Goal: Task Accomplishment & Management: Manage account settings

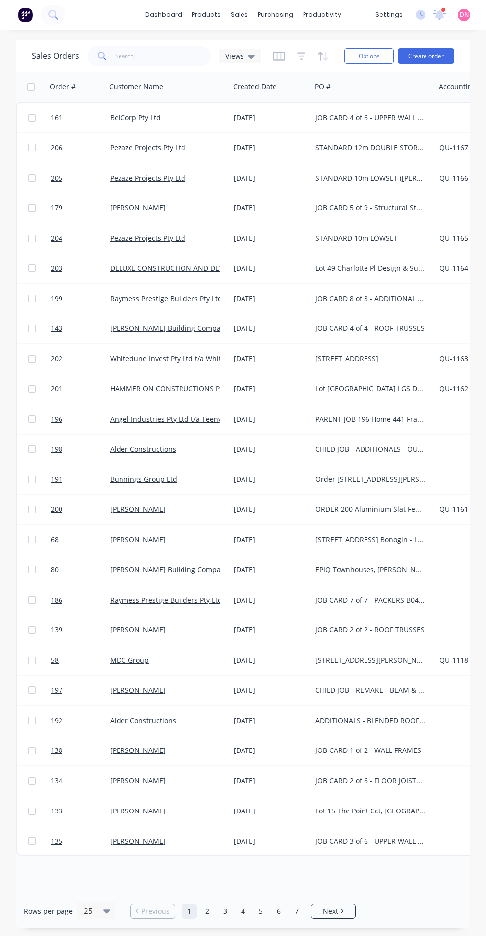
click at [280, 21] on div "purchasing" at bounding box center [275, 14] width 45 height 15
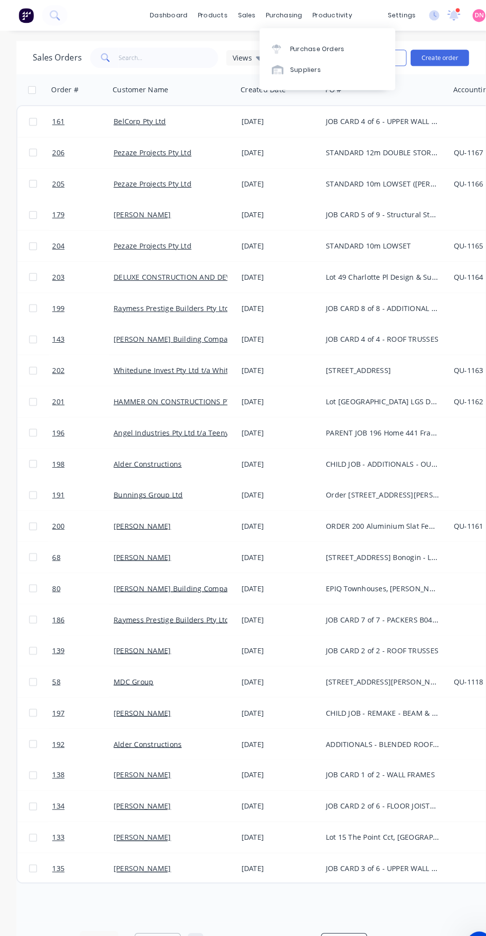
click at [346, 46] on link "Purchase Orders" at bounding box center [316, 47] width 131 height 20
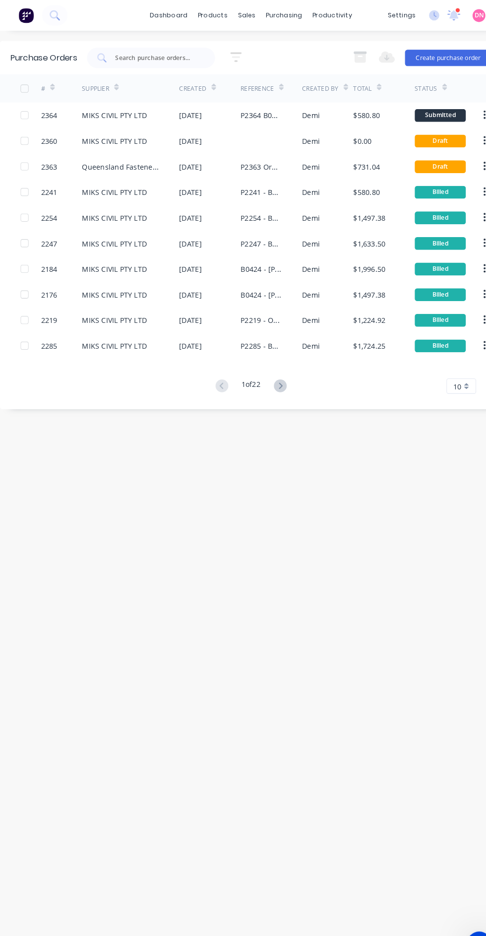
click at [435, 61] on button "Create purchase order" at bounding box center [434, 56] width 84 height 16
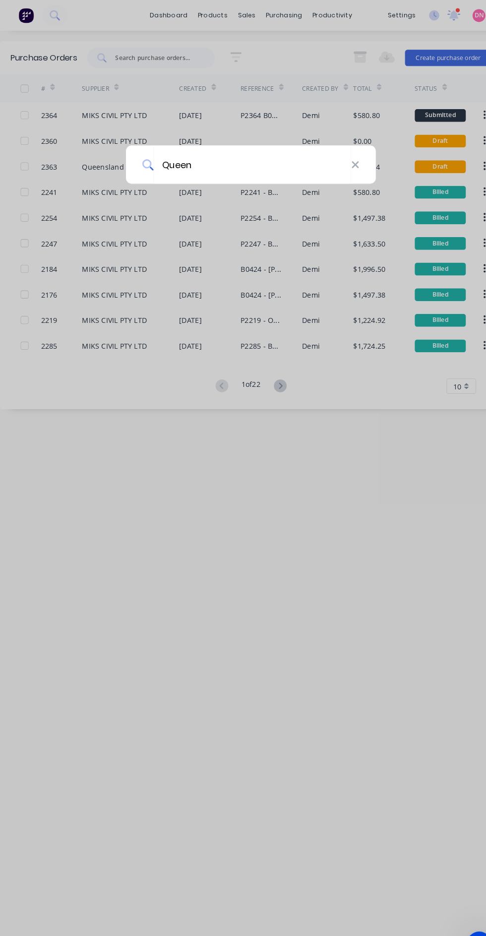
type input "Queens"
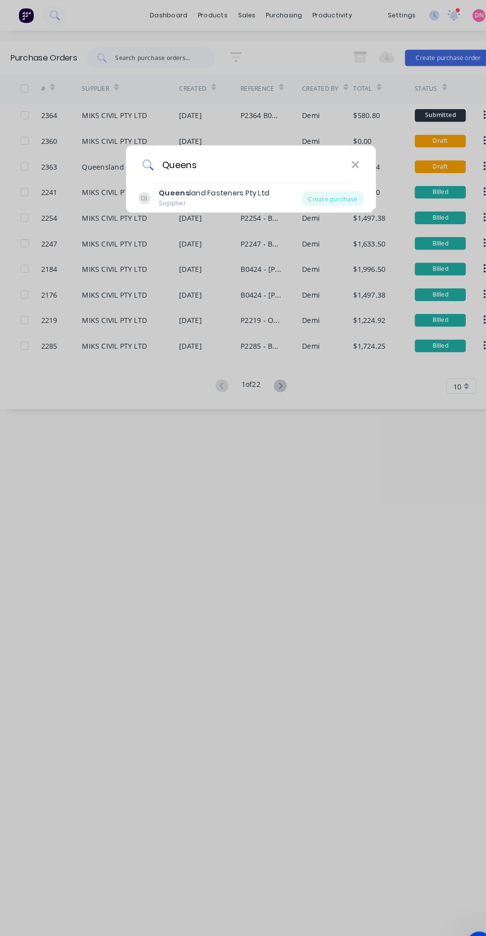
click at [335, 194] on div "Create purchase" at bounding box center [322, 192] width 59 height 14
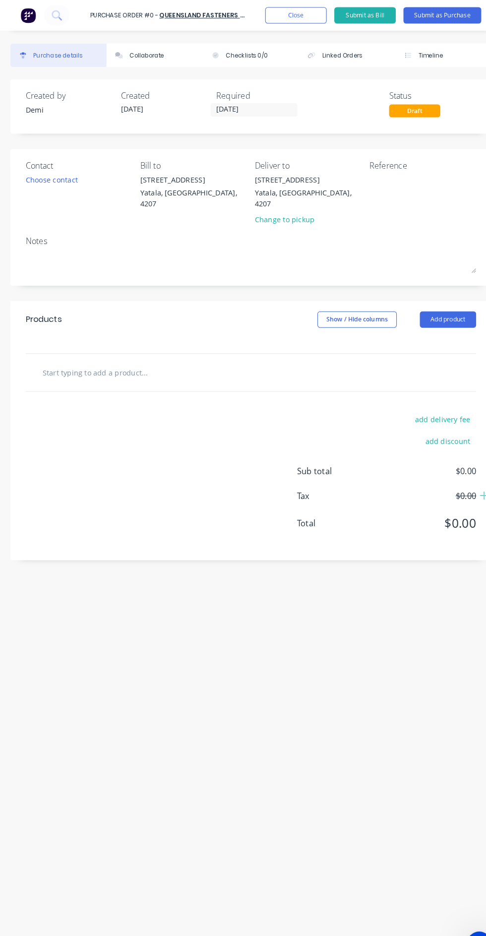
click at [183, 351] on input "text" at bounding box center [115, 361] width 149 height 20
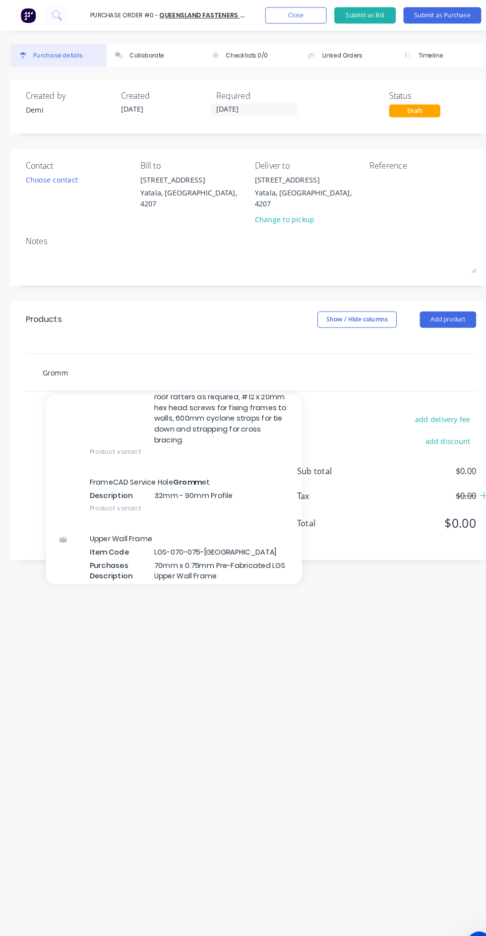
scroll to position [168, 0]
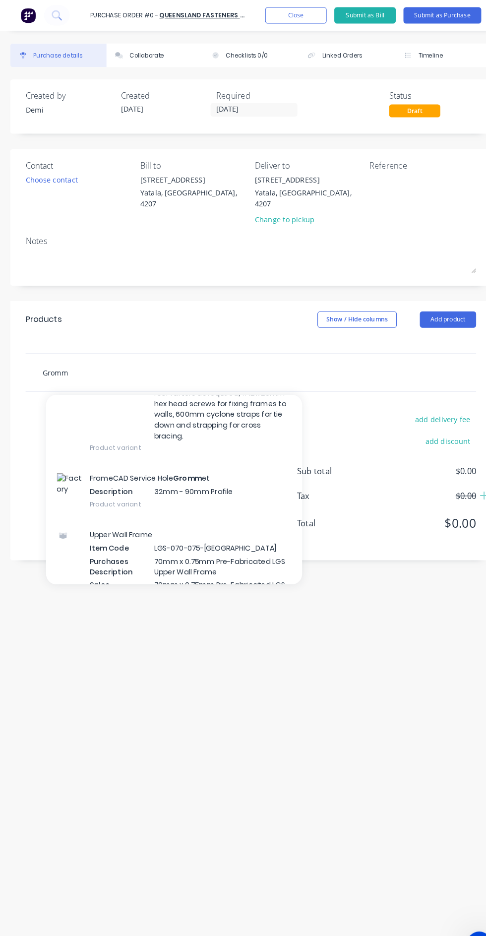
type input "Gromm"
click at [233, 455] on div "FrameCAD Service Hole Gromm et Description 32mm - 90mm Profile Product variant" at bounding box center [169, 475] width 248 height 55
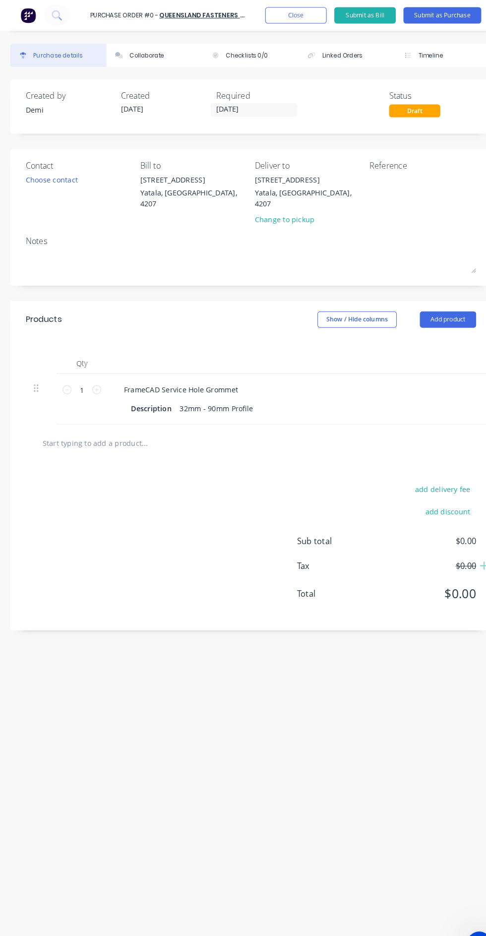
click at [90, 373] on icon at bounding box center [93, 377] width 9 height 9
type input "2"
type input "$0.26"
click at [94, 373] on icon at bounding box center [93, 377] width 9 height 9
type input "2"
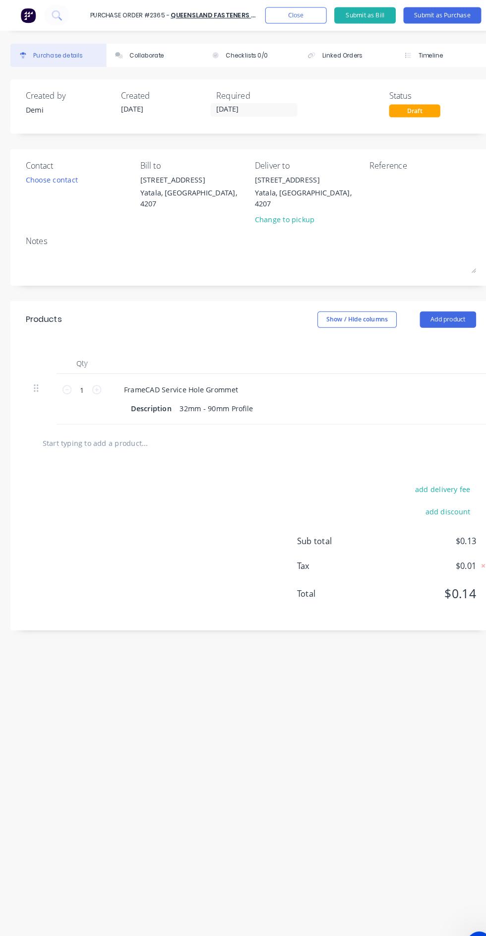
type input "$0.26"
click at [94, 373] on icon at bounding box center [93, 377] width 9 height 9
type input "3"
type input "$0.38"
click at [83, 370] on input "3" at bounding box center [79, 377] width 20 height 15
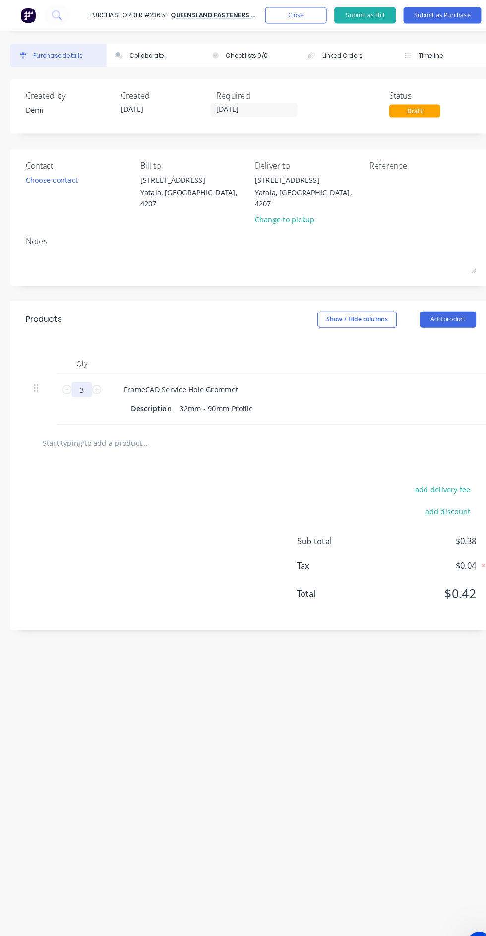
type input "1"
type input "$0.13"
type input "17"
type input "$2.18"
type input "170"
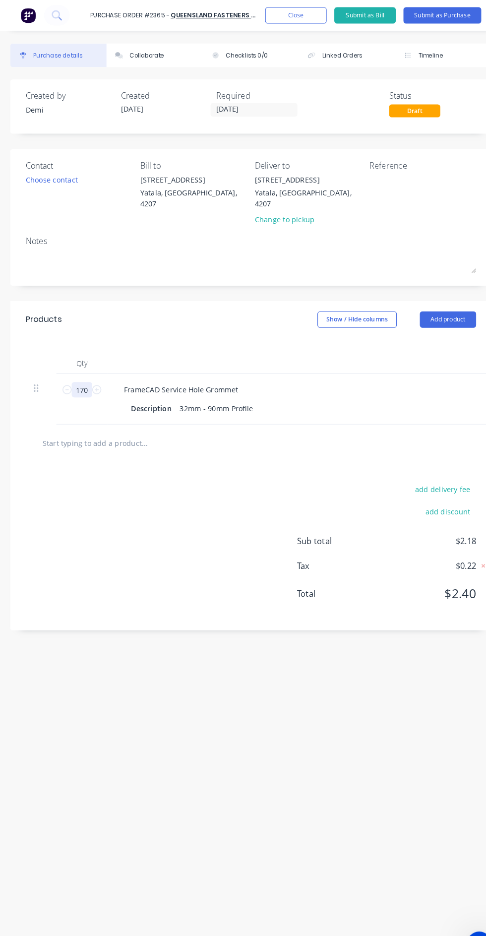
type input "$21.76"
type input "170"
click at [441, 301] on button "Add product" at bounding box center [434, 309] width 55 height 16
click at [188, 419] on input "text" at bounding box center [115, 429] width 149 height 20
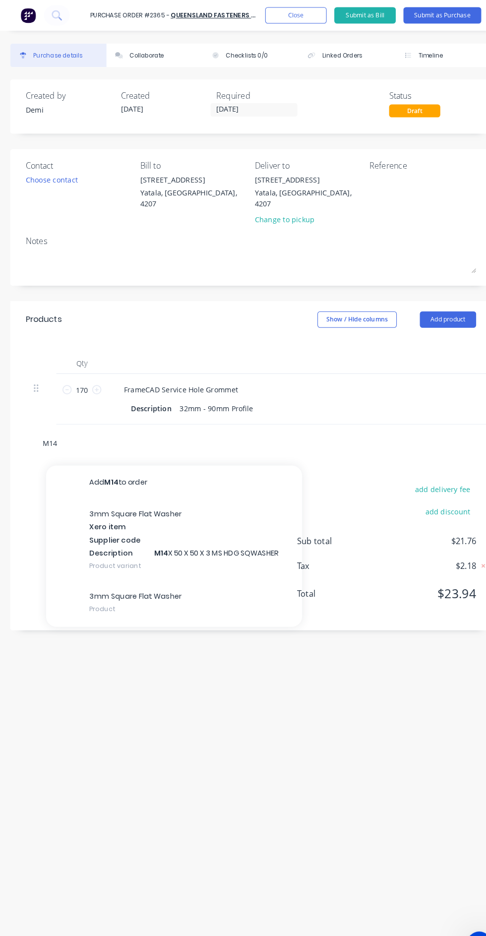
type input "M14"
click at [212, 515] on div "3mm Square Flat Washer Xero item Supplier code Description M14 X 50 X 50 X 3 MS…" at bounding box center [169, 522] width 248 height 80
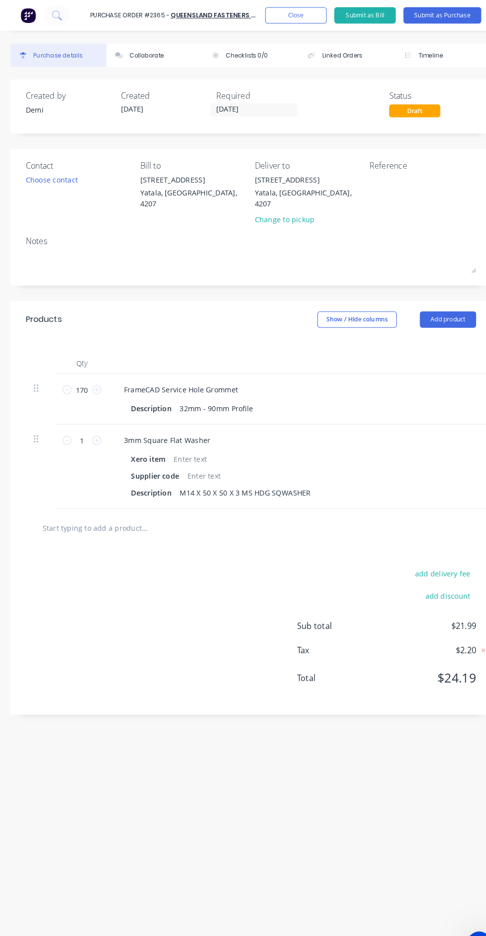
click at [94, 422] on icon at bounding box center [93, 426] width 9 height 9
type input "2"
type input "$0.46"
click at [80, 419] on input "2" at bounding box center [79, 426] width 20 height 15
type input "5"
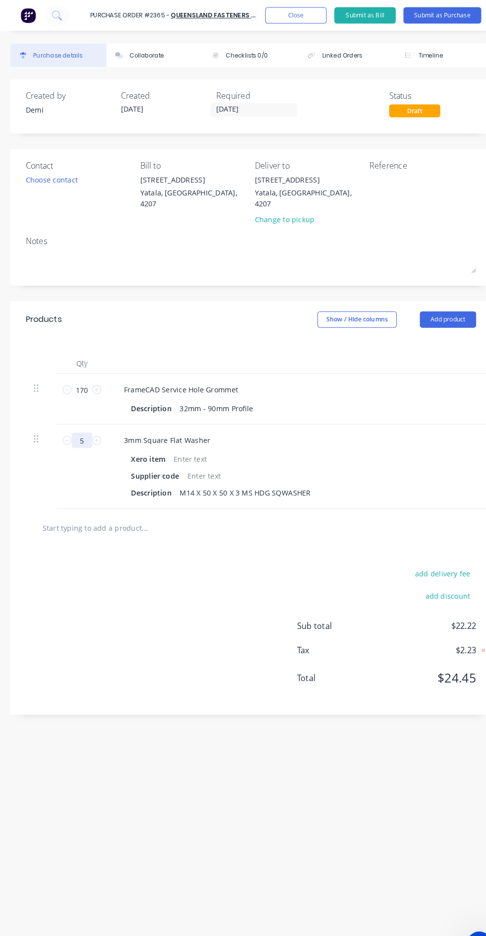
type input "$1.15"
type input "50"
type input "$11.50"
type input "50"
click at [121, 501] on input "text" at bounding box center [115, 511] width 149 height 20
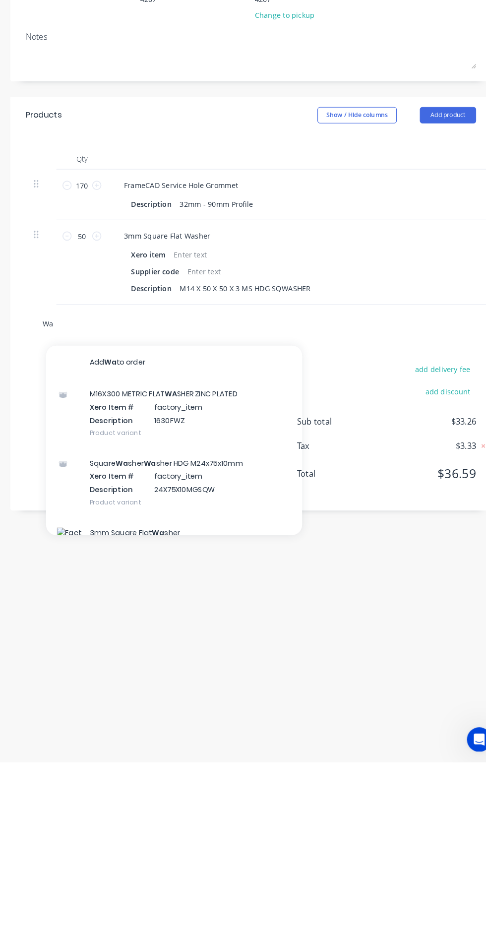
type input "W"
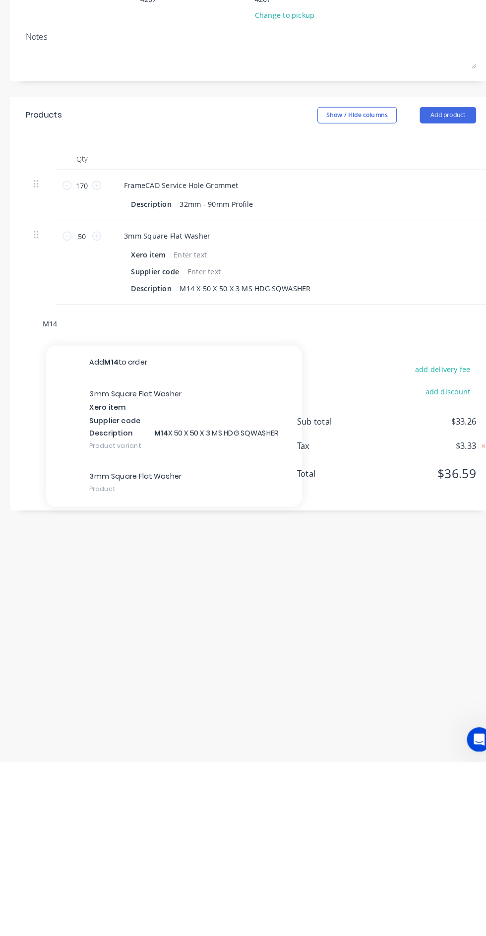
type input "M14"
click at [219, 593] on div "3mm Square Flat Washer Xero item Supplier code Description M14 X 50 X 50 X 3 MS…" at bounding box center [169, 604] width 248 height 80
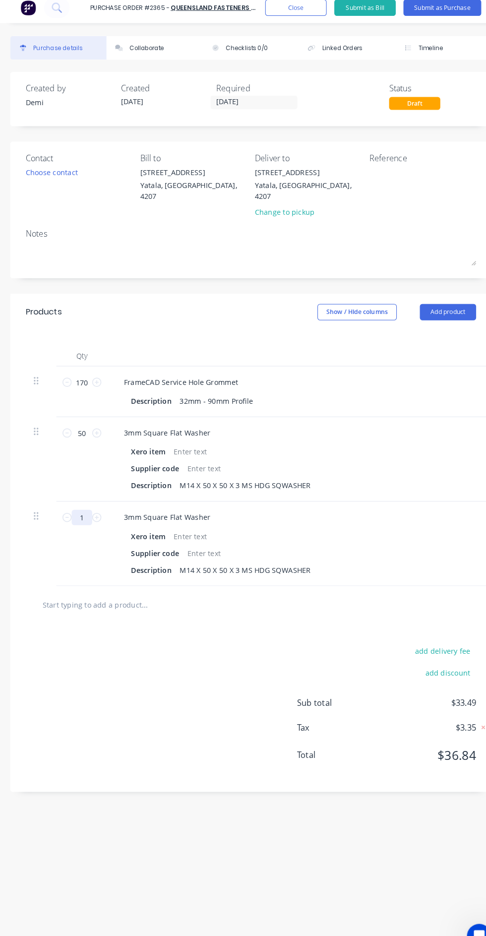
click at [83, 501] on input "1" at bounding box center [79, 508] width 20 height 15
type input "2"
type input "$0.46"
type input "20"
type input "$4.60"
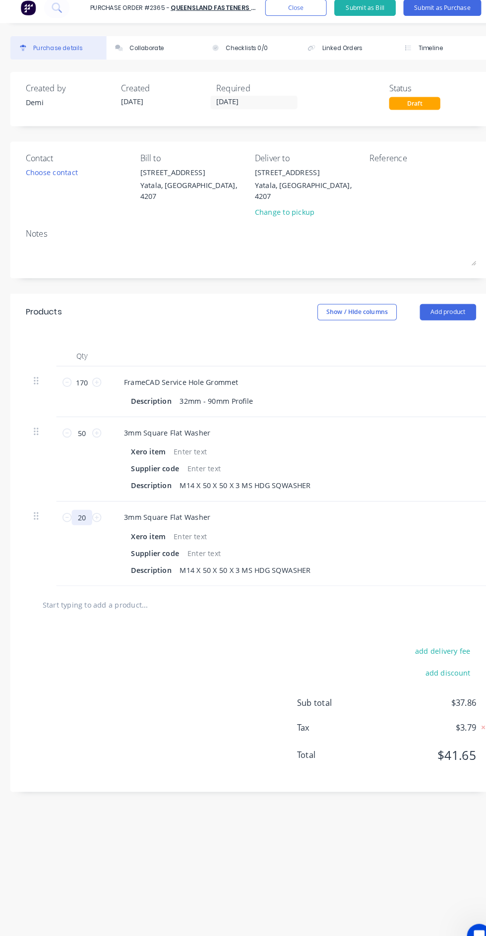
type input "200"
type input "$46.00"
type input "200"
click at [384, 519] on div "Xero item" at bounding box center [350, 526] width 454 height 14
click at [428, 301] on button "Add product" at bounding box center [434, 309] width 55 height 16
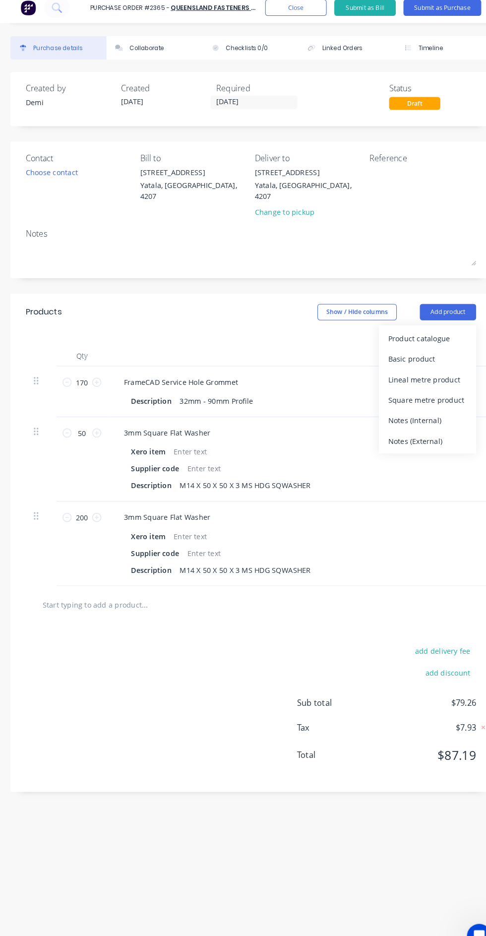
click at [434, 328] on div "Product catalogue" at bounding box center [414, 335] width 76 height 14
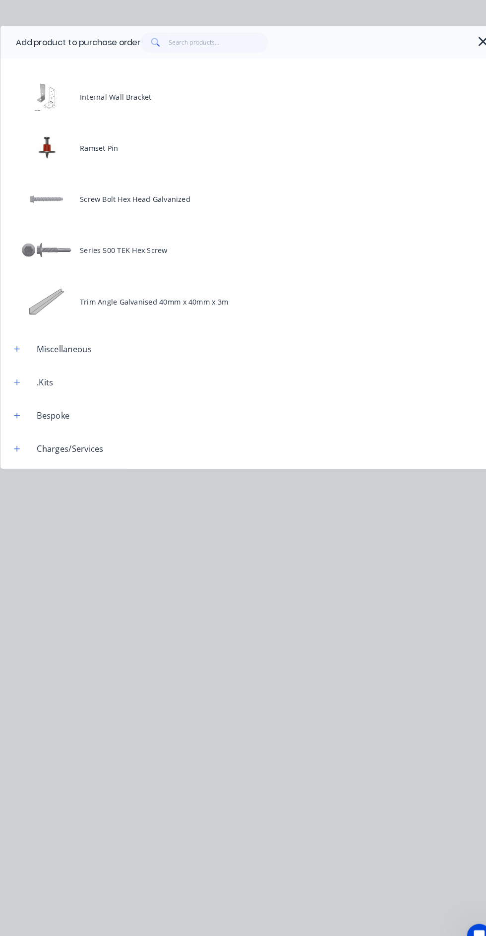
scroll to position [464, 0]
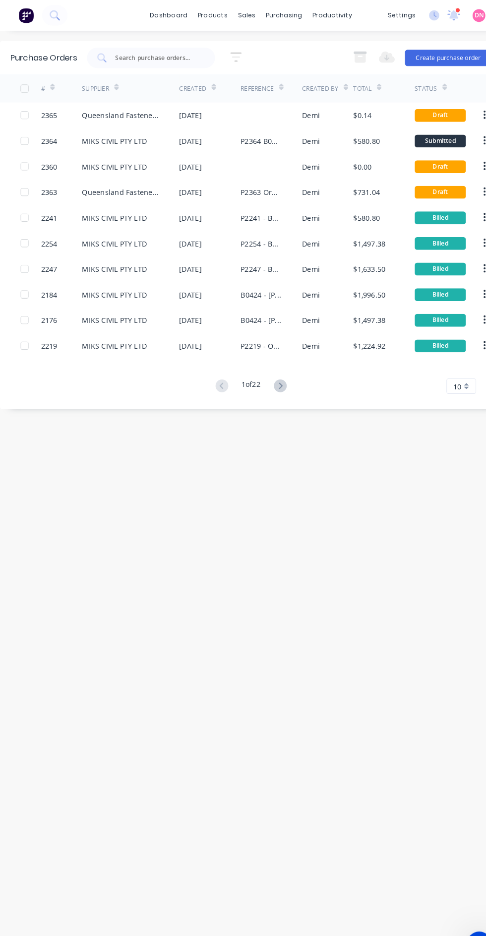
click at [360, 121] on div "$0.14" at bounding box center [371, 111] width 59 height 25
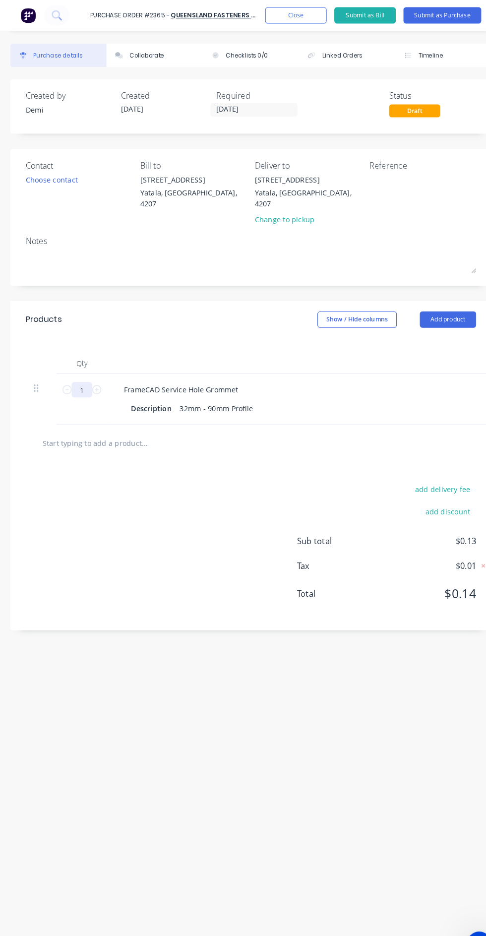
click at [79, 370] on input "1" at bounding box center [79, 377] width 20 height 15
type input "17"
type input "$2.18"
type input "170"
type input "$21.76"
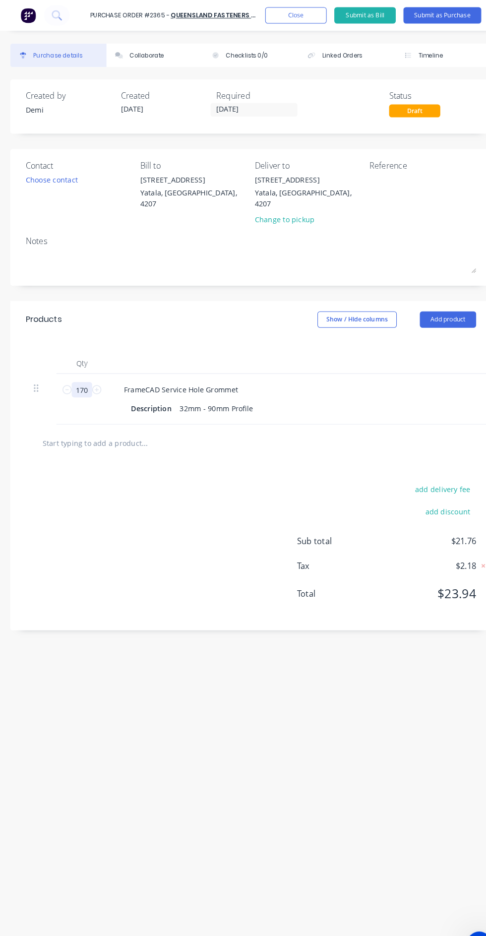
type input "170"
click at [447, 301] on button "Add product" at bounding box center [434, 309] width 55 height 16
click at [234, 421] on div at bounding box center [157, 429] width 248 height 20
click at [135, 419] on input "text" at bounding box center [115, 429] width 149 height 20
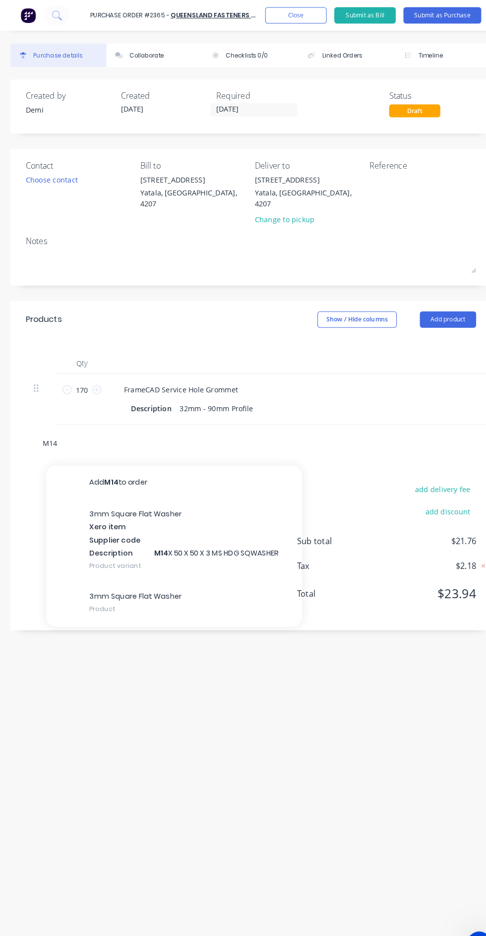
type input "M14"
click at [222, 499] on div "3mm Square Flat Washer Xero item Supplier code Description M14 X 50 X 50 X 3 MS…" at bounding box center [169, 522] width 248 height 80
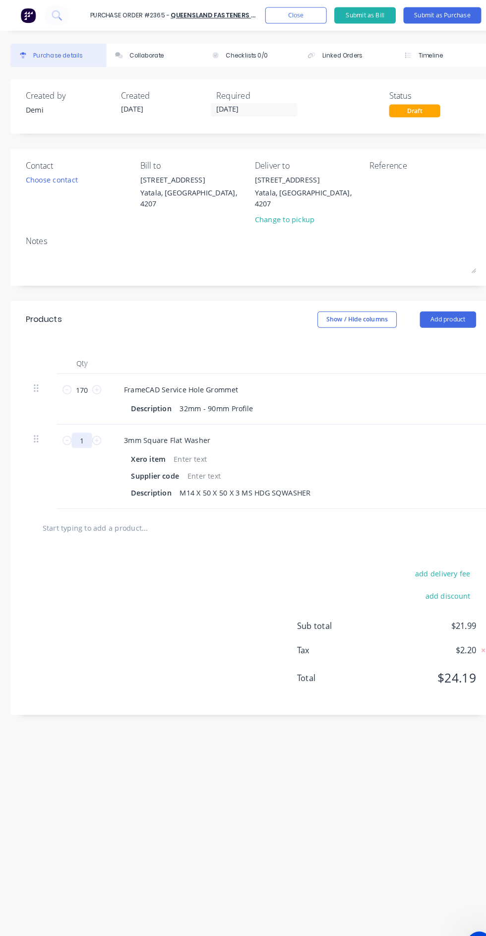
click at [81, 419] on input "1" at bounding box center [79, 426] width 20 height 15
type input "5"
type input "$1.15"
type input "50"
type input "$11.50"
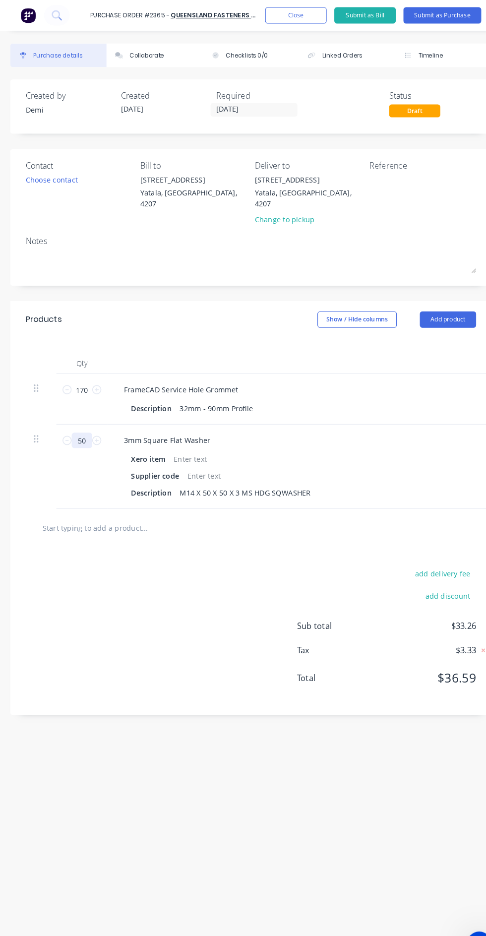
type input "50"
click at [224, 501] on div at bounding box center [157, 511] width 248 height 20
click at [133, 501] on input "text" at bounding box center [115, 511] width 149 height 20
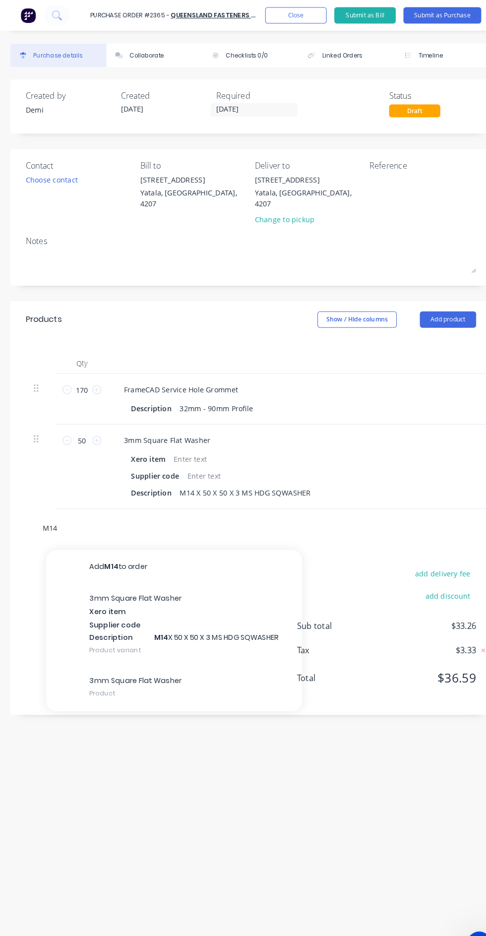
scroll to position [27, 0]
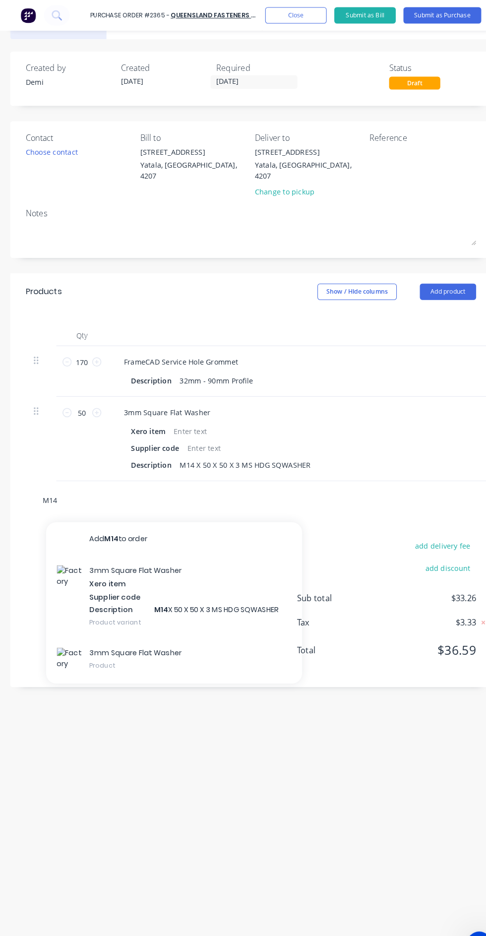
type input "M14"
click at [223, 553] on div "3mm Square Flat Washer Xero item Supplier code Description M14 X 50 X 50 X 3 MS…" at bounding box center [169, 577] width 248 height 80
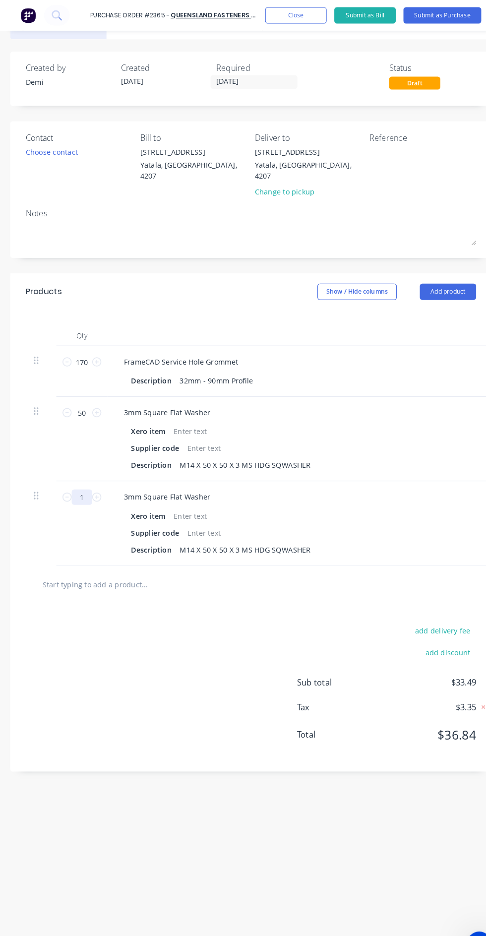
click at [78, 474] on input "1" at bounding box center [79, 481] width 20 height 15
type input "2"
type input "$0.46"
type input "20"
type input "$4.60"
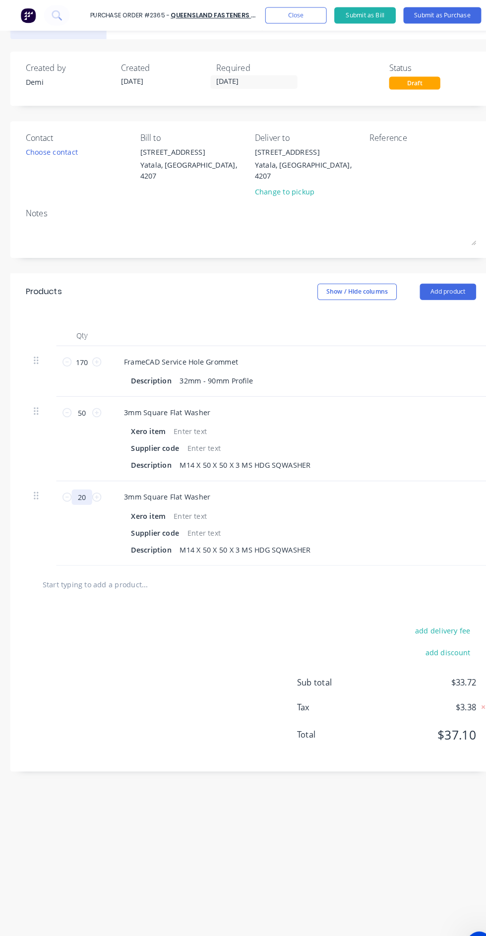
type input "200"
type input "$46.00"
type input "200"
click at [412, 511] on div "Supplier code" at bounding box center [350, 516] width 454 height 14
click at [441, 275] on button "Add product" at bounding box center [434, 283] width 55 height 16
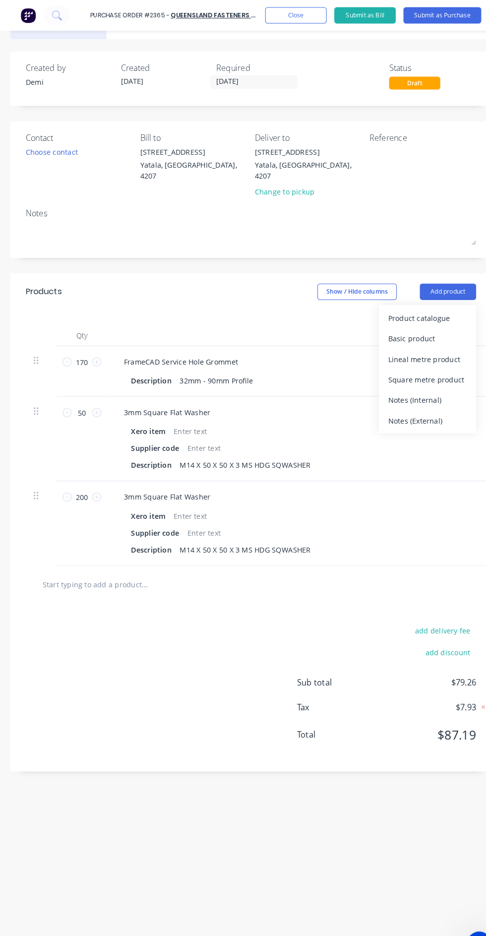
click at [440, 301] on div "Product catalogue" at bounding box center [414, 308] width 76 height 14
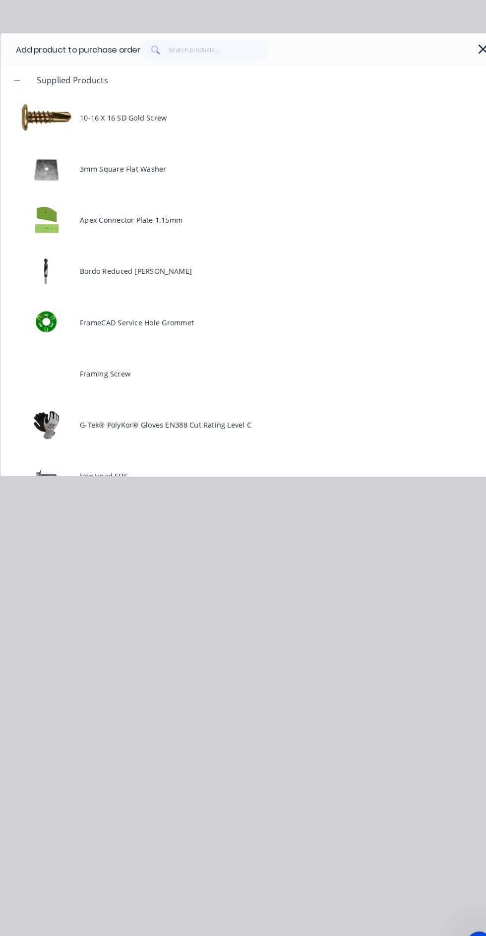
scroll to position [0, 0]
click at [464, 47] on icon "button" at bounding box center [468, 48] width 10 height 14
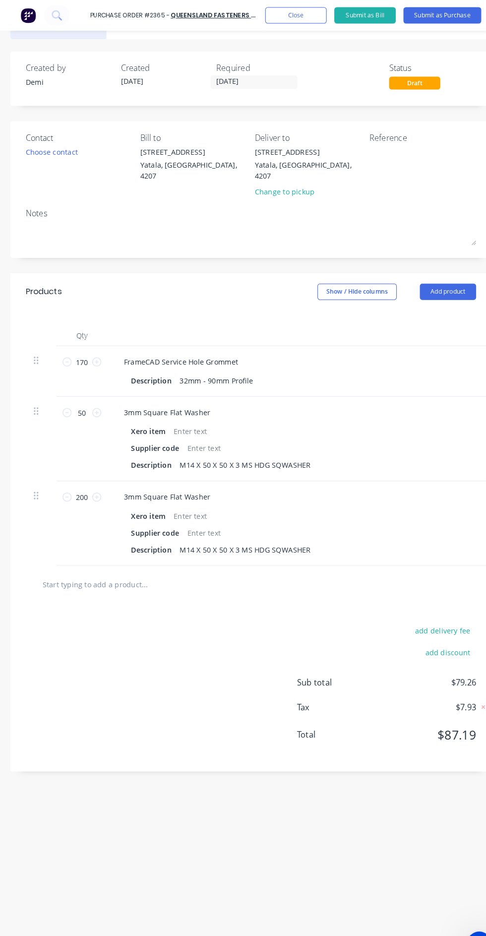
click at [61, 151] on div "Choose contact" at bounding box center [50, 147] width 51 height 10
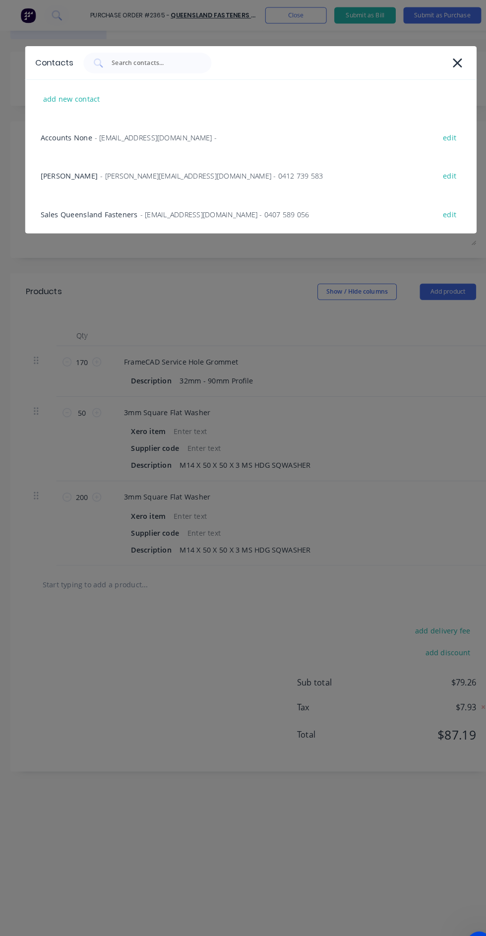
click at [314, 213] on div "Sales Queensland Fasteners - [EMAIL_ADDRESS][DOMAIN_NAME] - 0407 589 056 edit" at bounding box center [242, 207] width 437 height 37
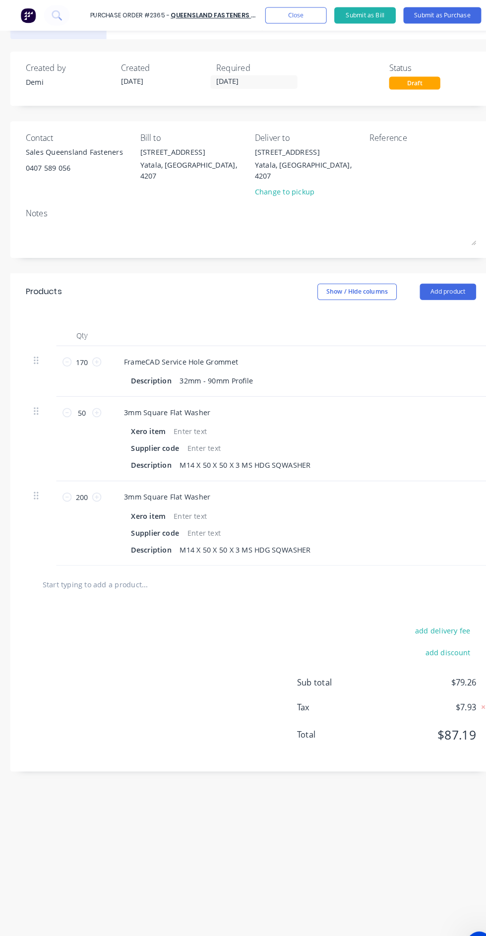
click at [409, 147] on textarea at bounding box center [406, 153] width 99 height 22
click at [416, 163] on textarea "Stock #2365" at bounding box center [406, 153] width 99 height 22
type textarea "Stock #2365 CC 301"
click at [201, 219] on textarea at bounding box center [243, 226] width 436 height 22
click at [136, 215] on textarea "Deliver it convenient if not pick up is also possible." at bounding box center [243, 226] width 436 height 22
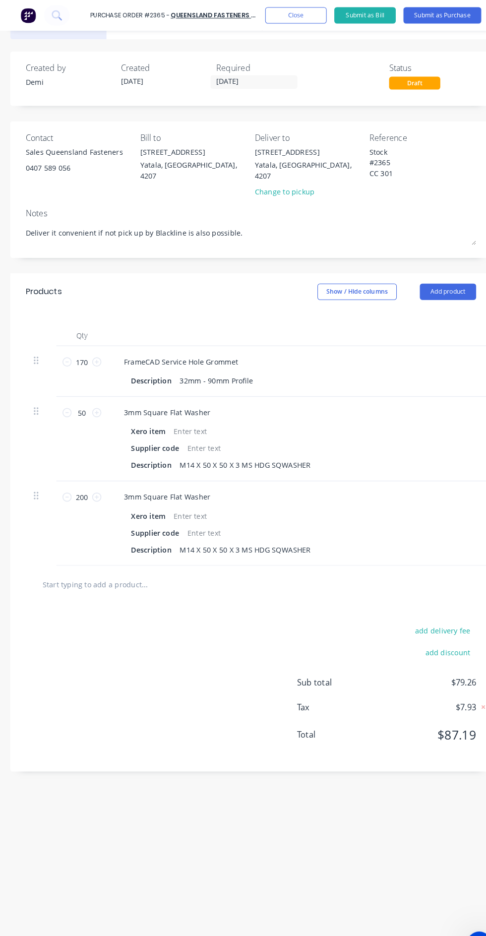
type textarea "Deliver it convenient if not pick up by Blackline is also possible."
click at [250, 82] on input "[DATE]" at bounding box center [245, 79] width 83 height 12
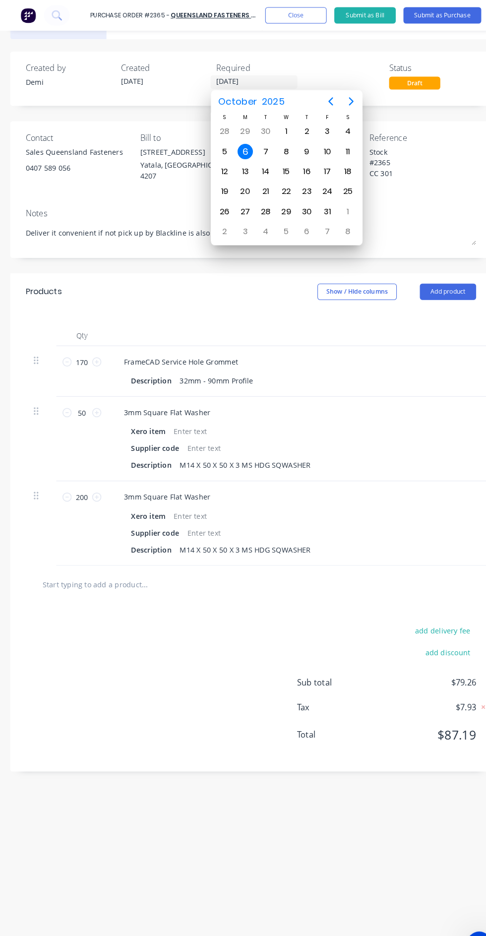
click at [264, 160] on div "14" at bounding box center [257, 166] width 20 height 19
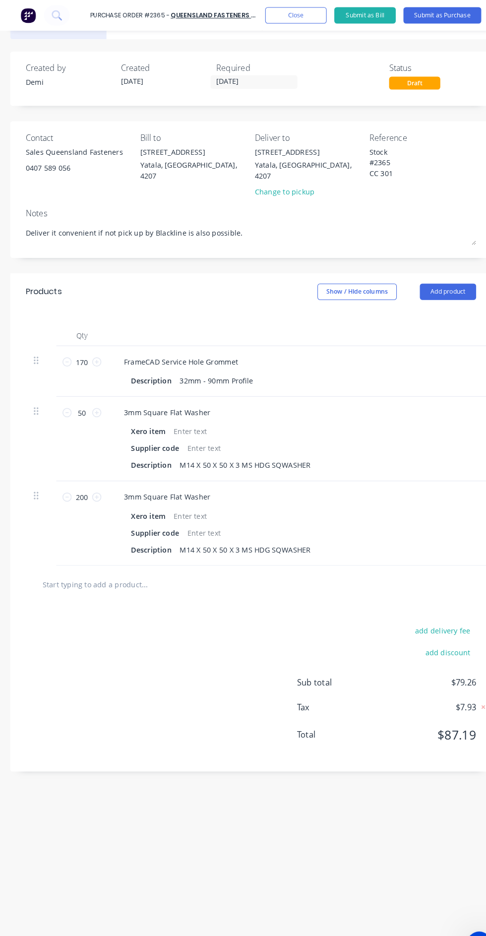
click at [278, 76] on input "[DATE]" at bounding box center [245, 79] width 83 height 12
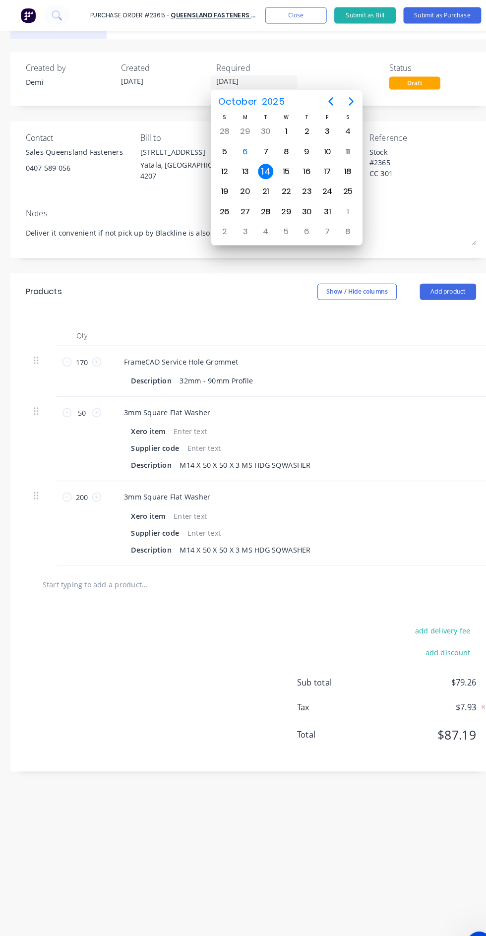
click at [258, 149] on div "7" at bounding box center [257, 146] width 15 height 15
type input "[DATE]"
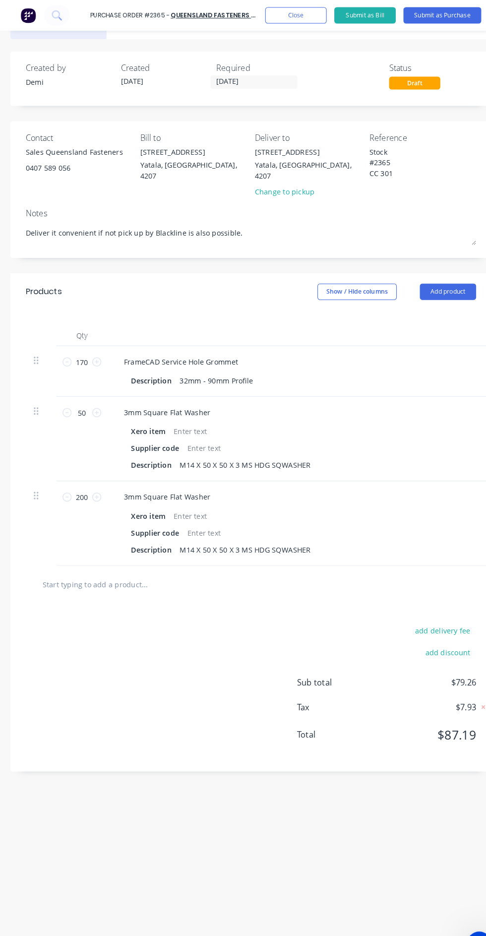
click at [60, 215] on textarea "Deliver it convenient if not pick up by Blackline is also possible." at bounding box center [243, 226] width 436 height 22
click at [53, 216] on textarea "Deliver it convenient if not pick up by Blackline is also possible." at bounding box center [243, 226] width 436 height 22
type textarea "Deliver if convenient if not pick up by Blackline is also possible."
click at [404, 215] on textarea "Deliver if convenient if not pick up by Blackline is also possible." at bounding box center [243, 226] width 436 height 22
click at [287, 14] on button "Close" at bounding box center [286, 15] width 59 height 16
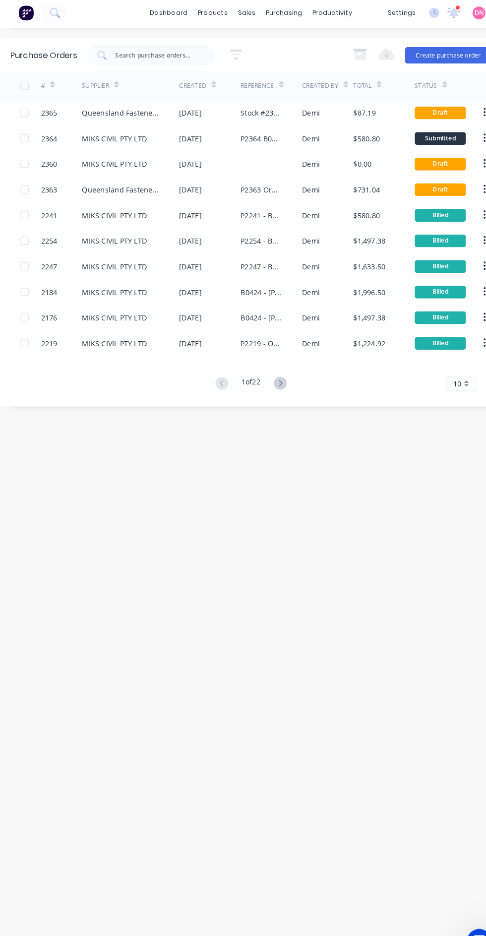
click at [132, 190] on div "Queensland Fasteners Pty Ltd" at bounding box center [116, 186] width 74 height 10
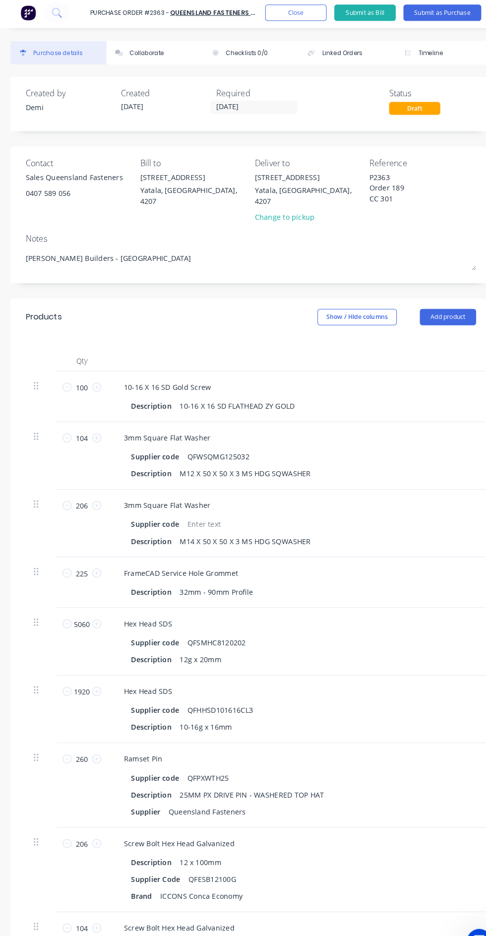
click at [231, 18] on link "Queensland Fasteners Pty Ltd" at bounding box center [216, 14] width 103 height 8
click at [401, 186] on textarea "P2363 Order 189 CC 301" at bounding box center [406, 184] width 99 height 31
type textarea "P2363 Order 189 - [PERSON_NAME] Builders CC 301"
click at [258, 106] on input "[DATE]" at bounding box center [245, 106] width 83 height 12
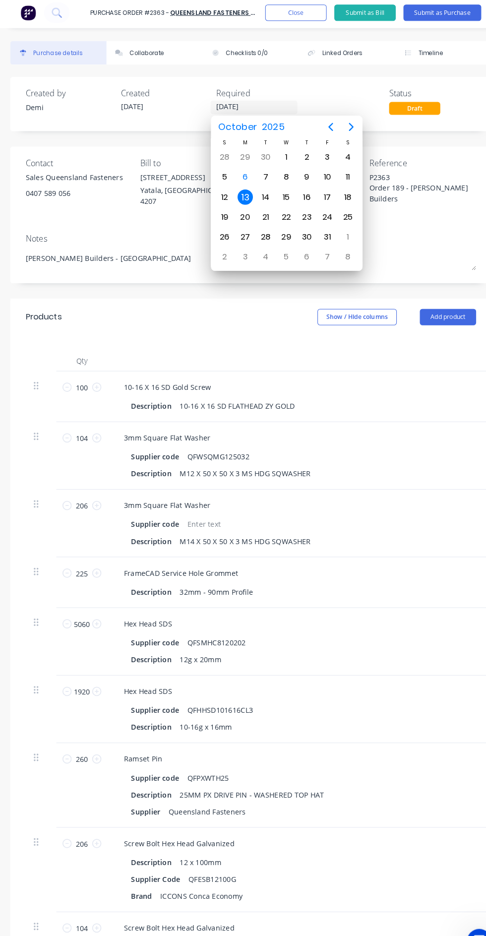
click at [257, 173] on div "7" at bounding box center [257, 174] width 15 height 15
type input "[DATE]"
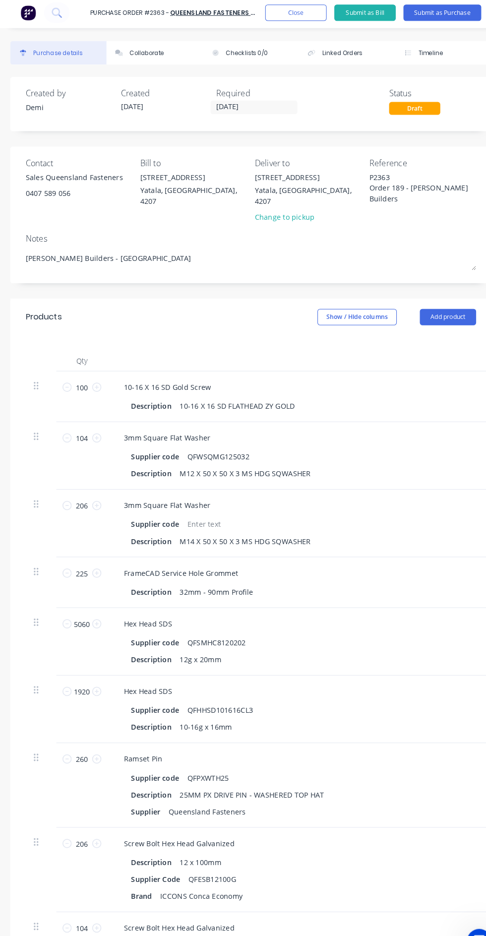
click at [460, 21] on button "Submit as Purchase" at bounding box center [428, 15] width 75 height 16
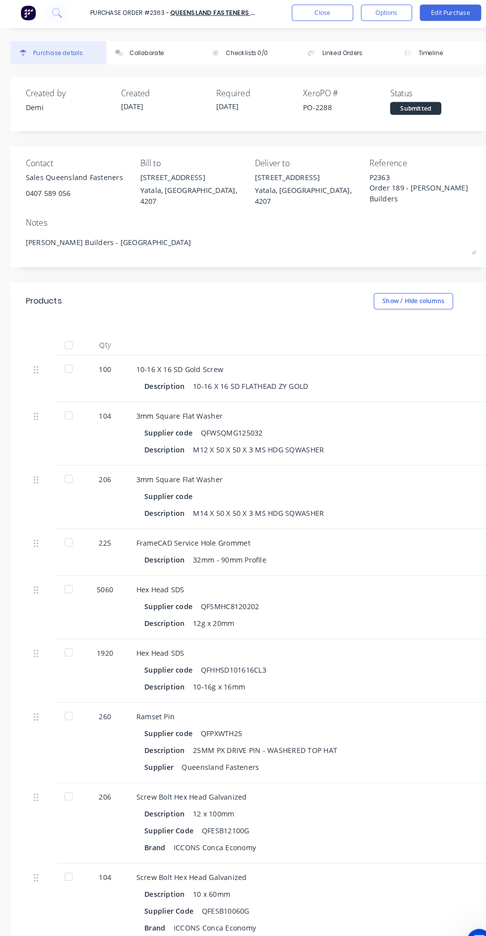
click at [344, 61] on button "Linked Orders" at bounding box center [336, 53] width 93 height 23
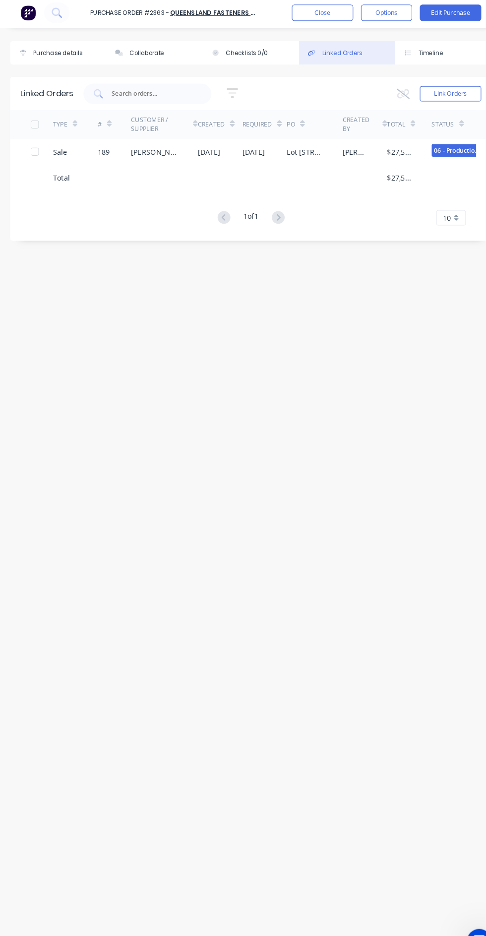
click at [68, 57] on div "Purchase details" at bounding box center [56, 54] width 48 height 8
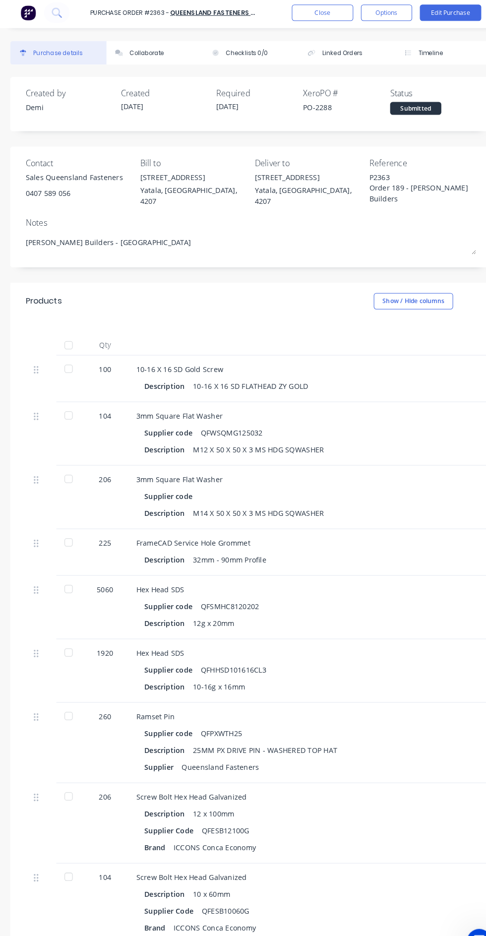
click at [444, 15] on button "Edit Purchase" at bounding box center [436, 15] width 59 height 16
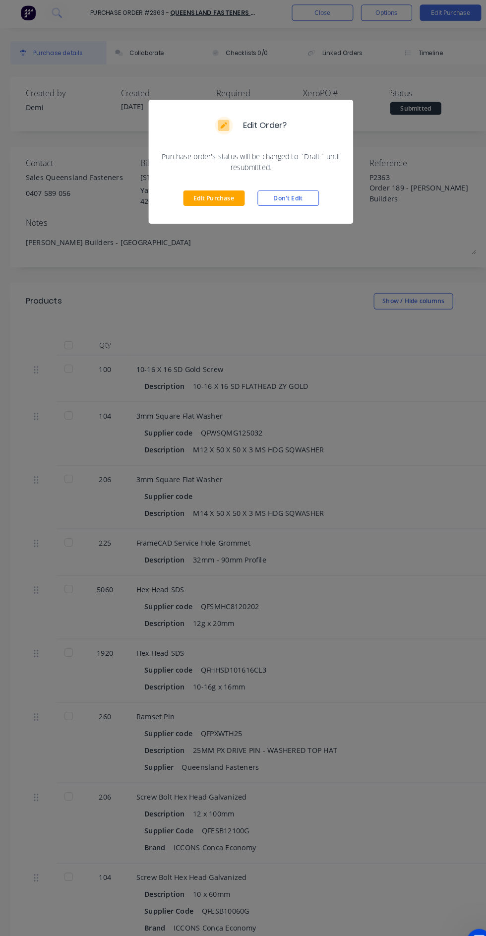
click at [299, 195] on button "Don't Edit" at bounding box center [278, 194] width 59 height 15
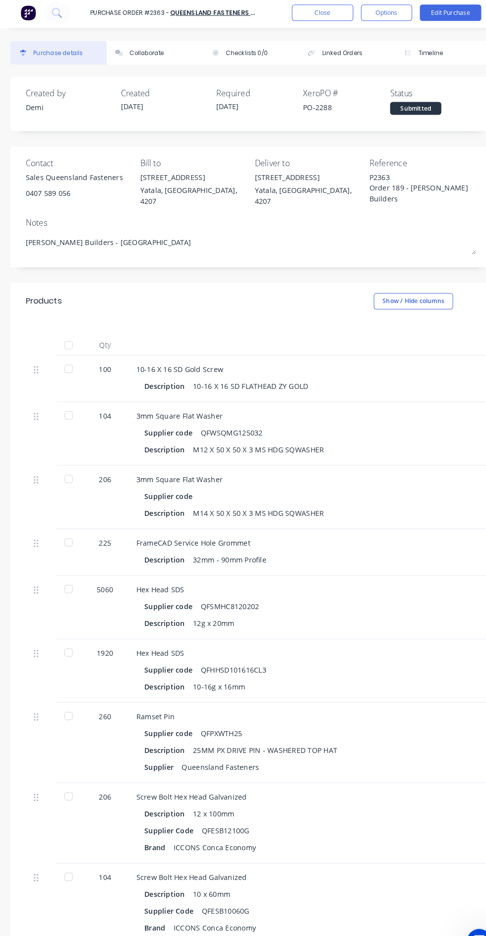
click at [374, 14] on button "Options" at bounding box center [375, 15] width 50 height 16
click at [376, 41] on div "Print / Email" at bounding box center [352, 40] width 76 height 14
click at [381, 18] on button "Options" at bounding box center [375, 15] width 50 height 16
click at [378, 21] on button "Options" at bounding box center [375, 15] width 50 height 16
click at [327, 17] on button "Close" at bounding box center [312, 15] width 59 height 16
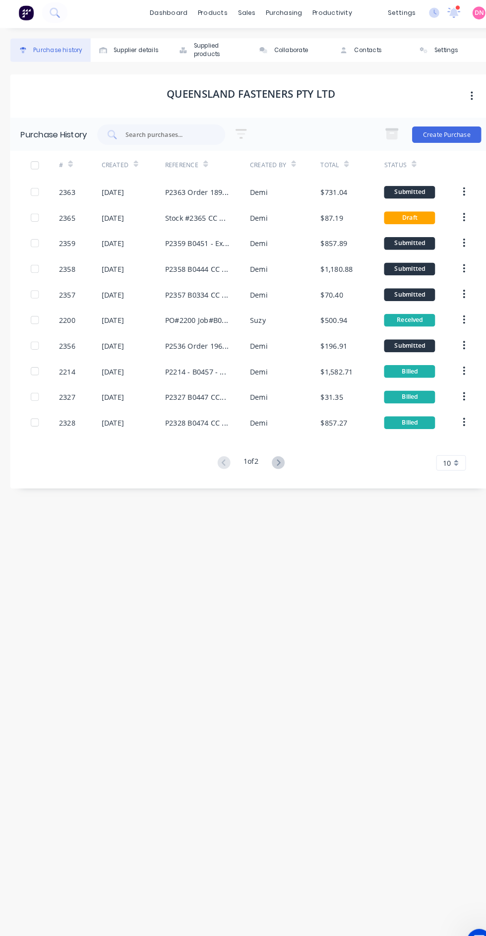
click at [308, 188] on div "Demi" at bounding box center [276, 188] width 68 height 25
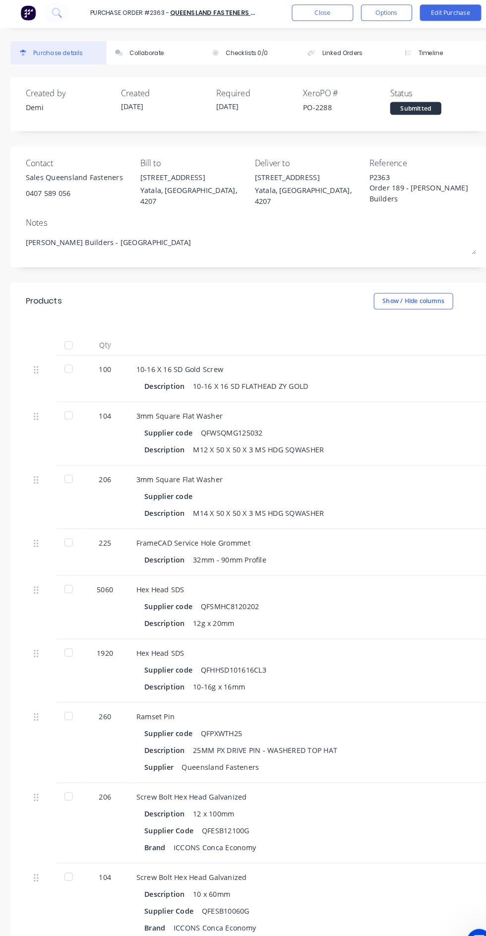
click at [374, 14] on button "Options" at bounding box center [375, 15] width 50 height 16
click at [376, 37] on div "Print / Email" at bounding box center [352, 40] width 76 height 14
click at [372, 73] on div "Without pricing" at bounding box center [352, 80] width 76 height 14
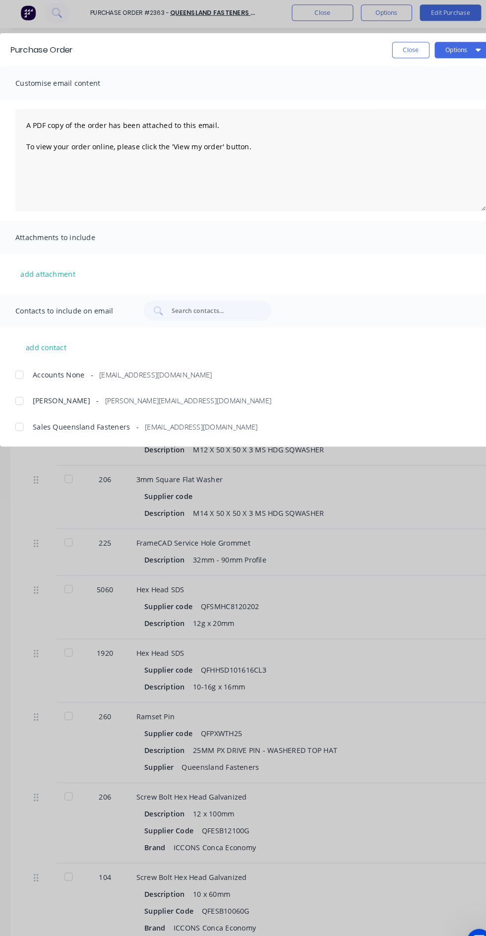
click at [400, 48] on button "Close" at bounding box center [398, 51] width 36 height 16
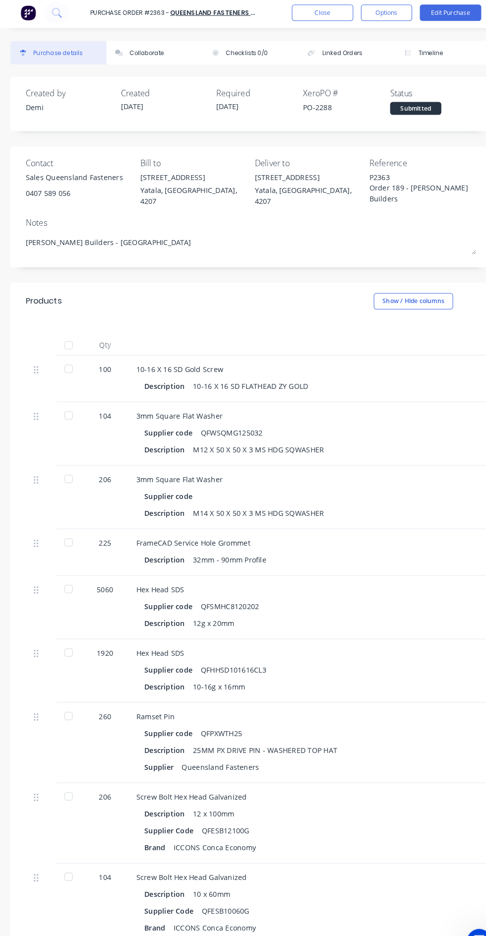
click at [382, 12] on button "Options" at bounding box center [375, 15] width 50 height 16
click at [380, 39] on div "Print / Email" at bounding box center [352, 40] width 76 height 14
click at [368, 60] on div "With pricing" at bounding box center [352, 60] width 76 height 14
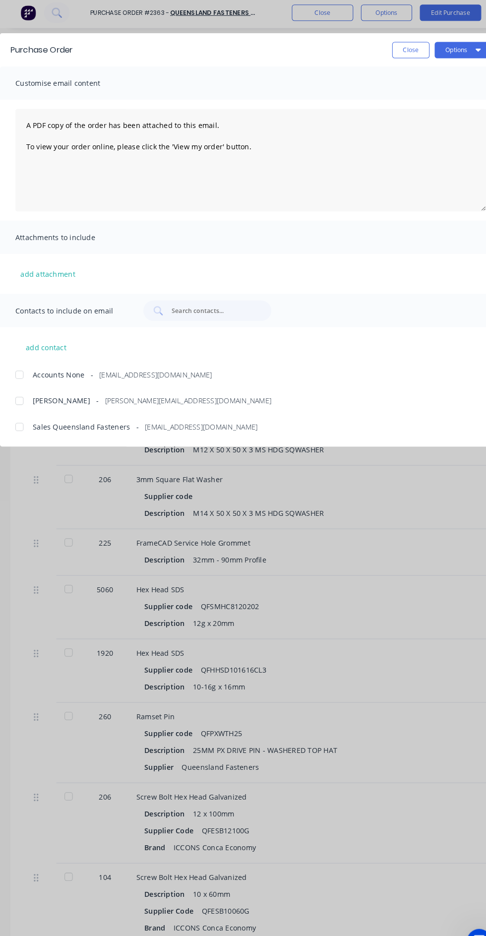
click at [23, 407] on div at bounding box center [19, 416] width 20 height 20
click at [446, 51] on button "Options" at bounding box center [448, 51] width 55 height 16
click at [429, 120] on div "Email" at bounding box center [429, 116] width 76 height 14
click at [405, 50] on button "Close" at bounding box center [398, 51] width 36 height 16
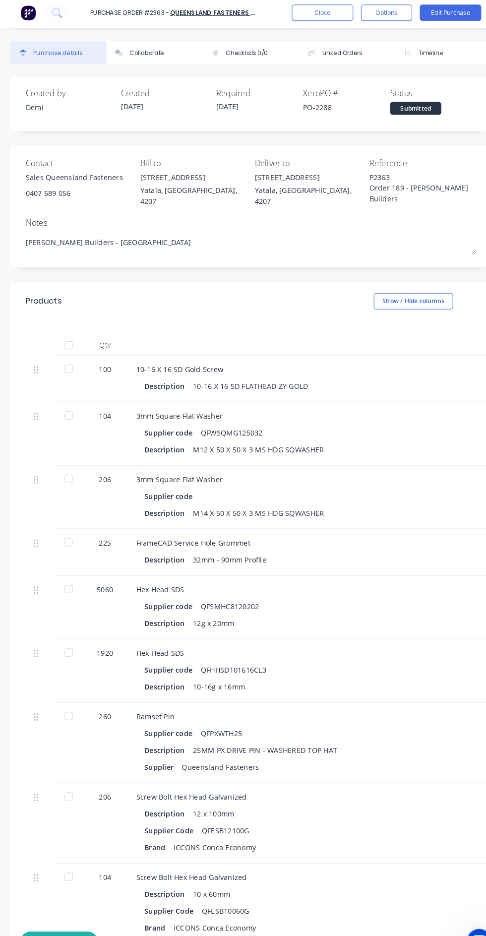
click at [321, 19] on button "Close" at bounding box center [312, 15] width 59 height 16
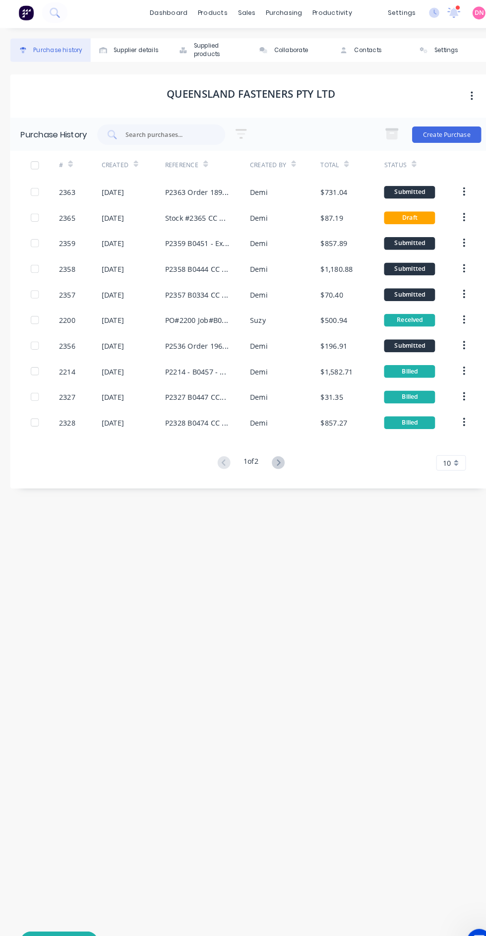
click at [331, 211] on div "$87.19" at bounding box center [321, 213] width 22 height 10
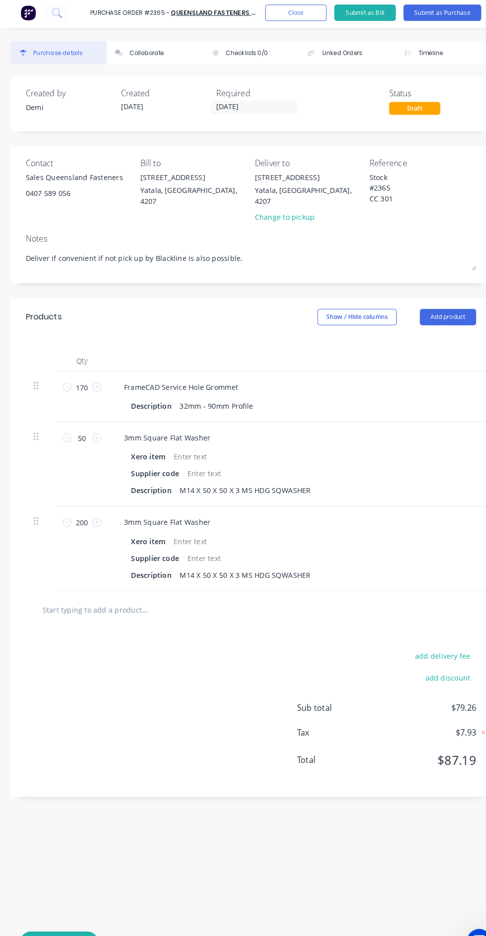
click at [236, 243] on textarea "Deliver if convenient if not pick up by Blackline is also possible." at bounding box center [243, 253] width 436 height 22
type textarea "D"
click at [435, 18] on button "Submit as Purchase" at bounding box center [428, 15] width 75 height 16
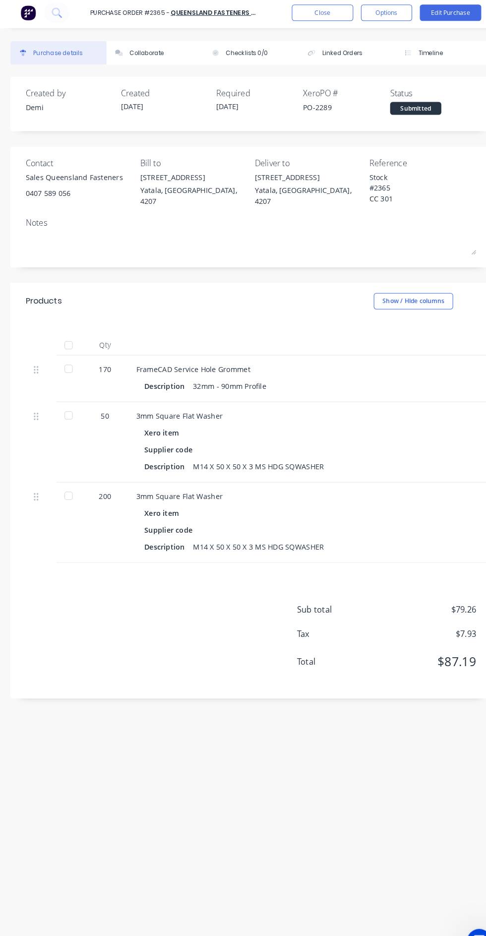
click at [445, 16] on button "Edit Purchase" at bounding box center [436, 15] width 59 height 16
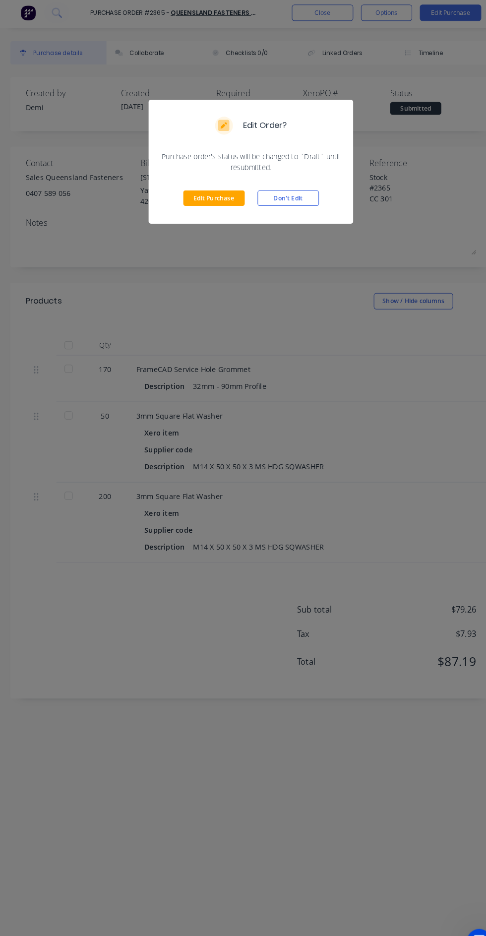
click at [300, 191] on button "Don't Edit" at bounding box center [278, 194] width 59 height 15
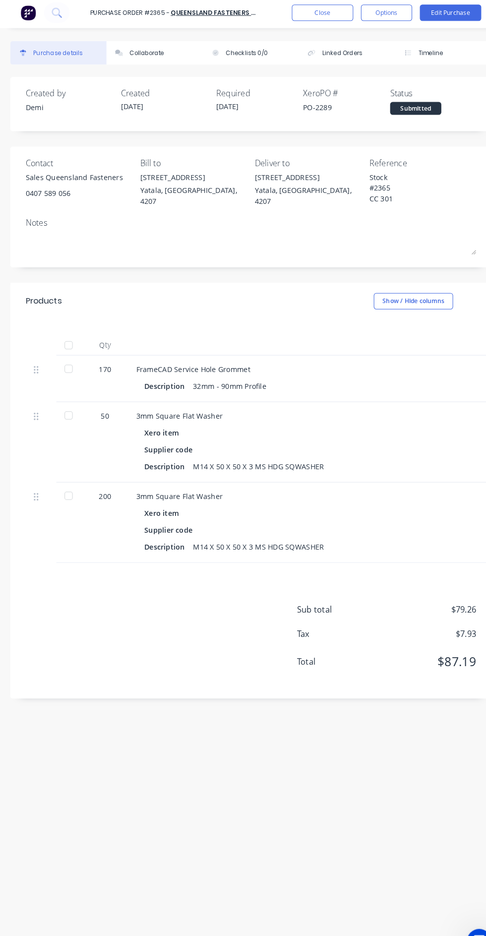
click at [379, 17] on button "Options" at bounding box center [375, 15] width 50 height 16
click at [370, 41] on div "Print / Email" at bounding box center [352, 40] width 76 height 14
click at [367, 64] on div "With pricing" at bounding box center [352, 60] width 76 height 14
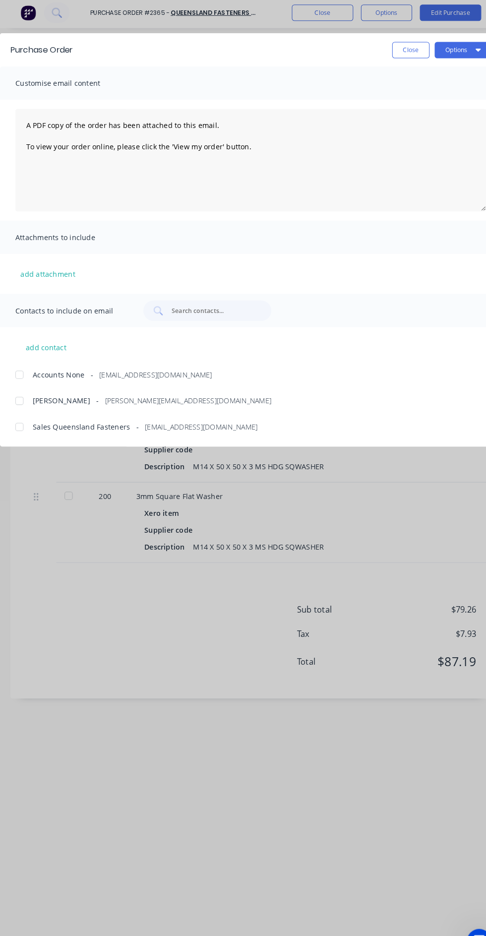
click at [23, 410] on div at bounding box center [19, 416] width 20 height 20
click at [456, 47] on button "Options" at bounding box center [448, 51] width 55 height 16
click at [427, 117] on div "Email" at bounding box center [429, 116] width 76 height 14
click at [395, 50] on button "Close" at bounding box center [398, 51] width 36 height 16
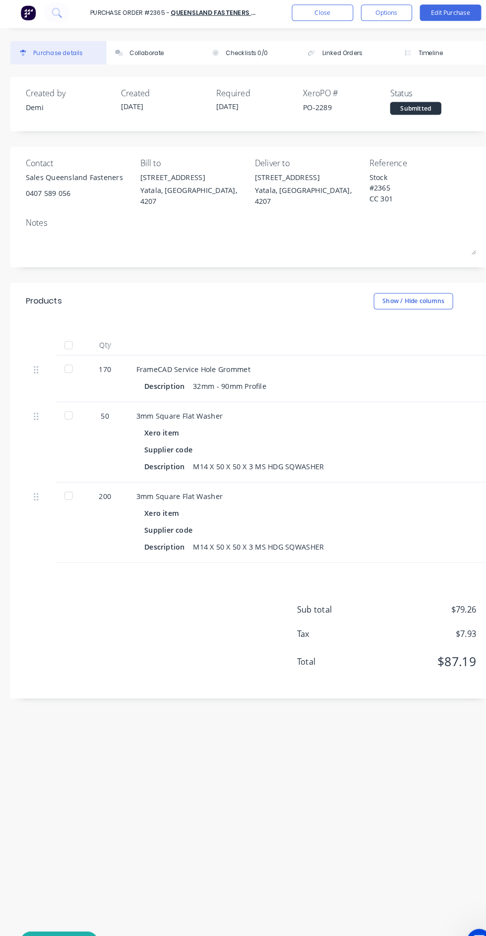
click at [326, 12] on button "Close" at bounding box center [312, 15] width 59 height 16
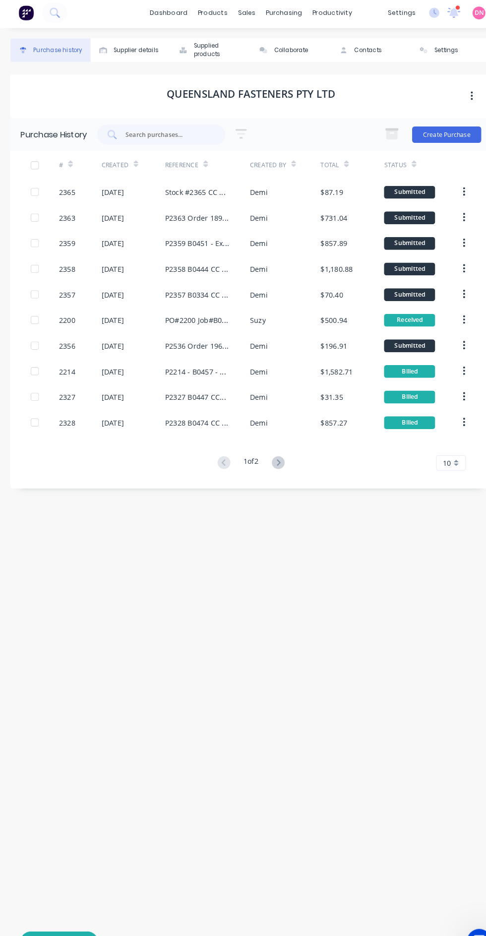
click at [329, 249] on div "$857.89" at bounding box center [340, 238] width 61 height 25
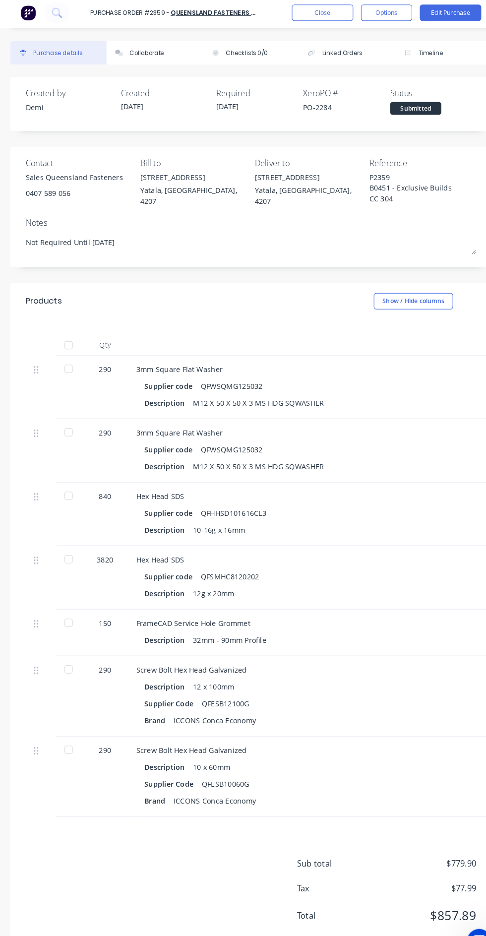
click at [427, 48] on button "Timeline" at bounding box center [429, 53] width 93 height 23
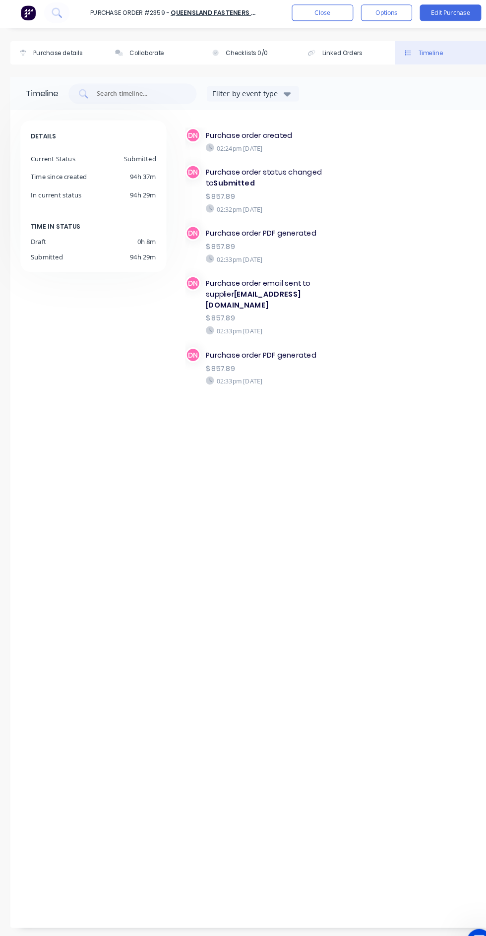
click at [319, 19] on button "Close" at bounding box center [312, 15] width 59 height 16
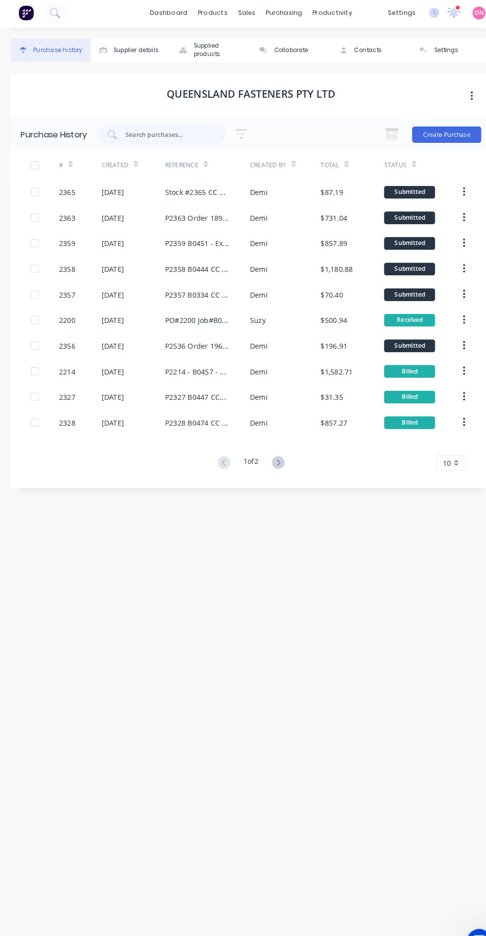
click at [305, 243] on div "Demi" at bounding box center [276, 238] width 68 height 25
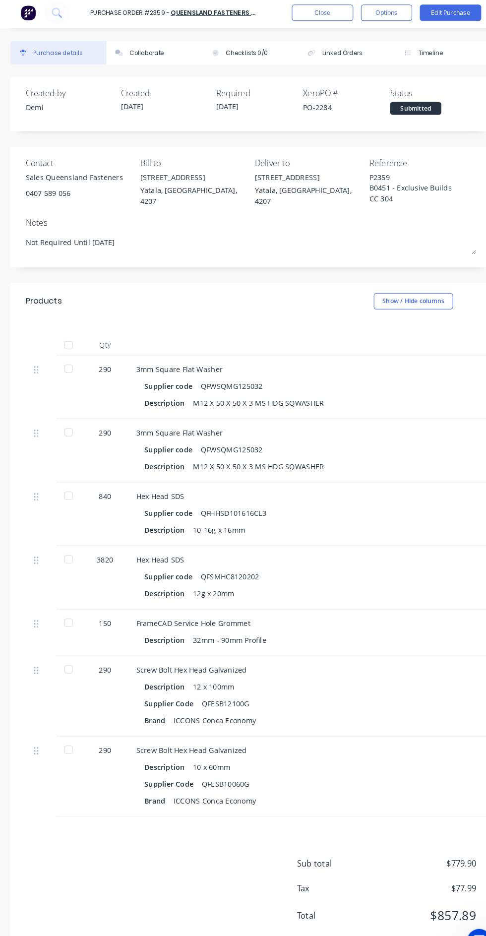
click at [351, 55] on button "Linked Orders" at bounding box center [336, 53] width 93 height 23
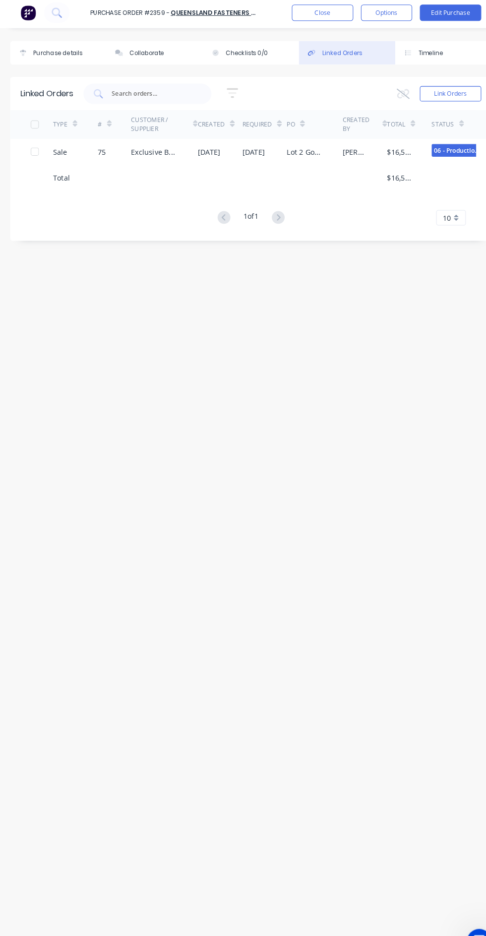
click at [315, 9] on button "Close" at bounding box center [312, 15] width 59 height 16
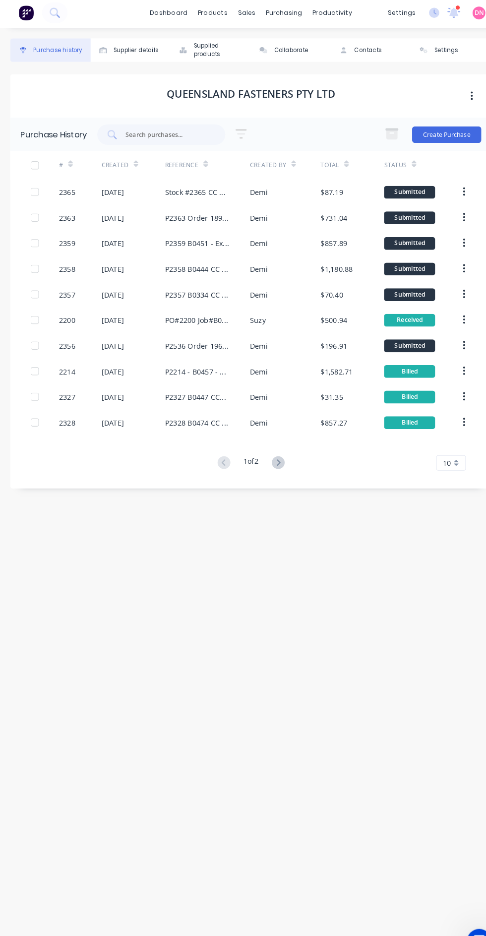
click at [340, 261] on div "$1,180.88" at bounding box center [325, 263] width 31 height 10
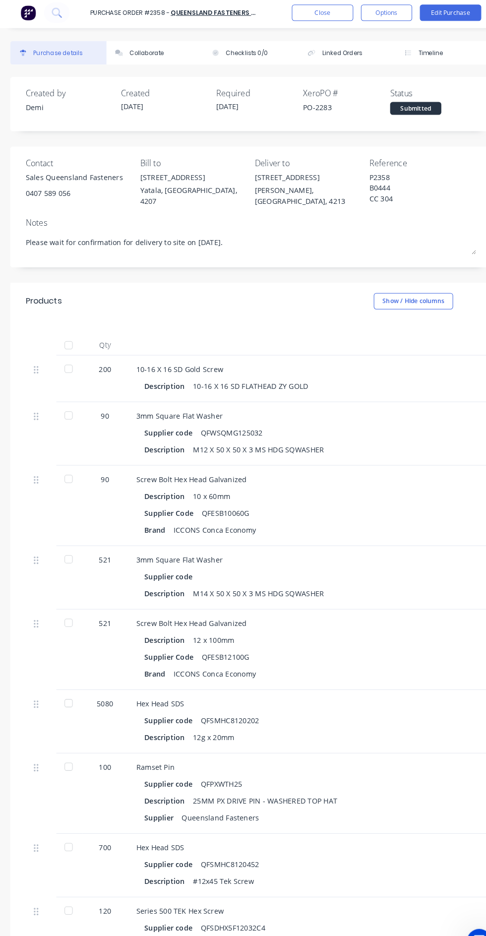
click at [433, 49] on button "Timeline" at bounding box center [429, 53] width 93 height 23
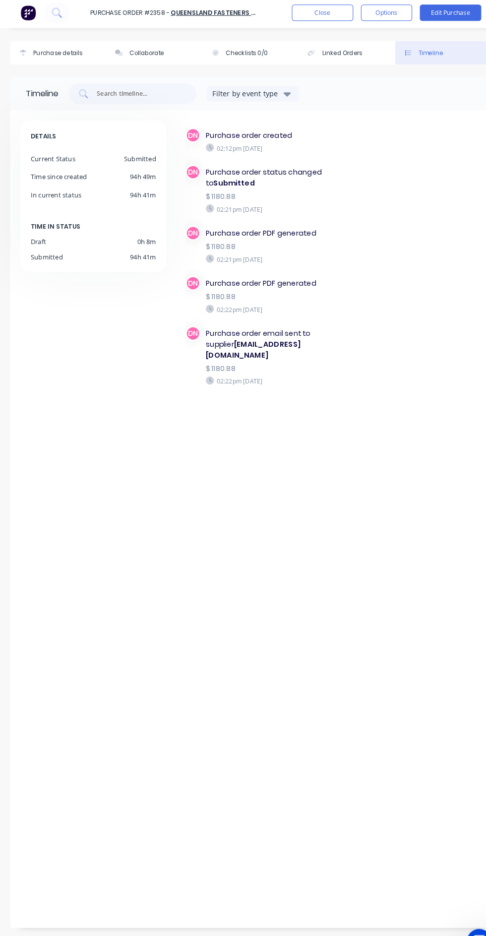
click at [315, 20] on button "Close" at bounding box center [312, 15] width 59 height 16
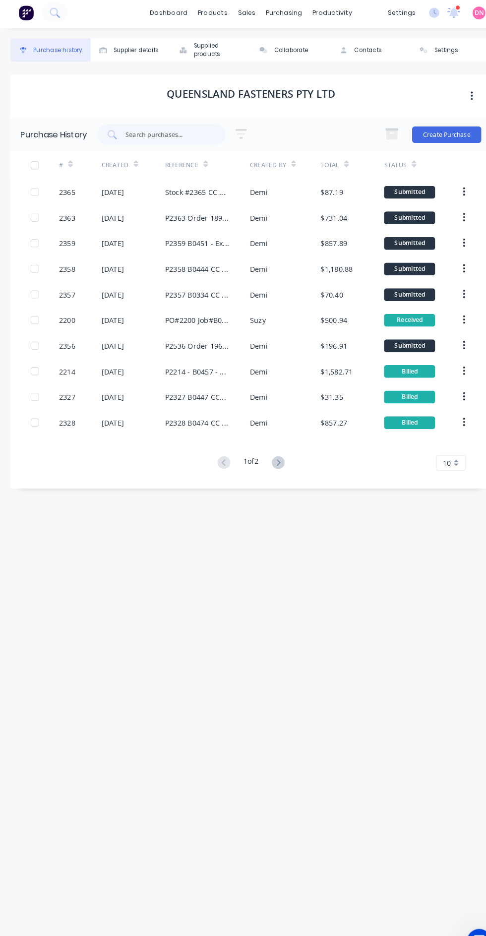
click at [338, 259] on div "$1,180.88" at bounding box center [325, 263] width 31 height 10
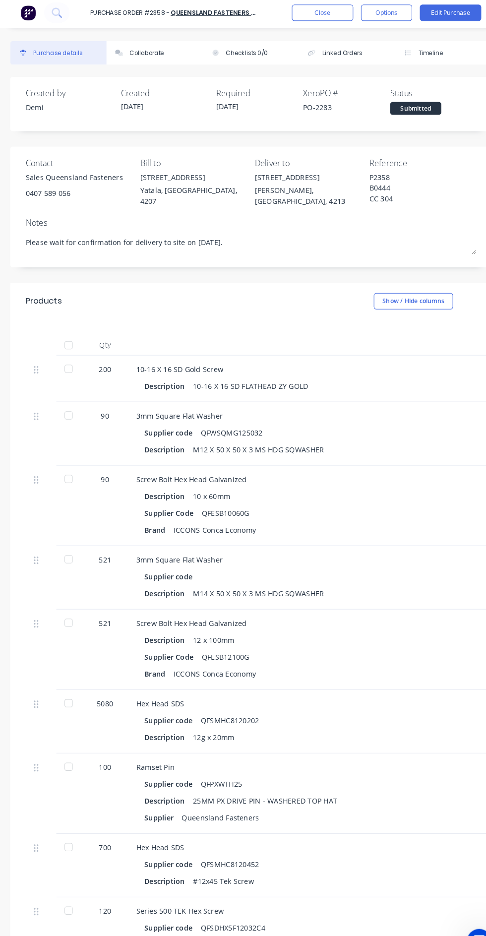
click at [349, 61] on button "Linked Orders" at bounding box center [336, 53] width 93 height 23
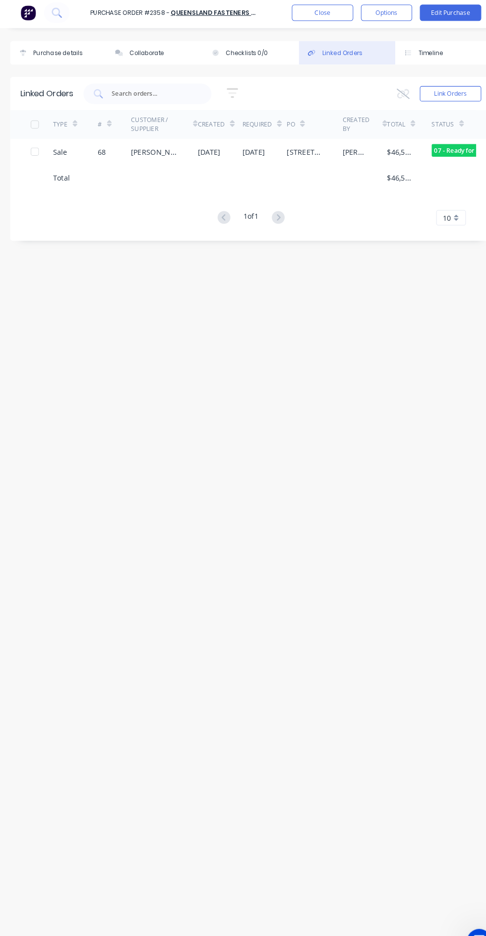
click at [319, 19] on button "Close" at bounding box center [312, 15] width 59 height 16
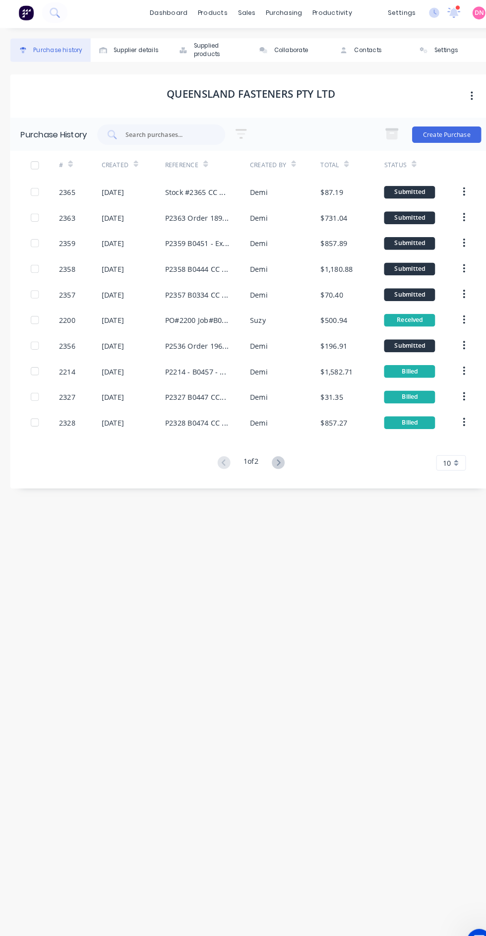
click at [340, 286] on div "$70.40" at bounding box center [340, 287] width 61 height 25
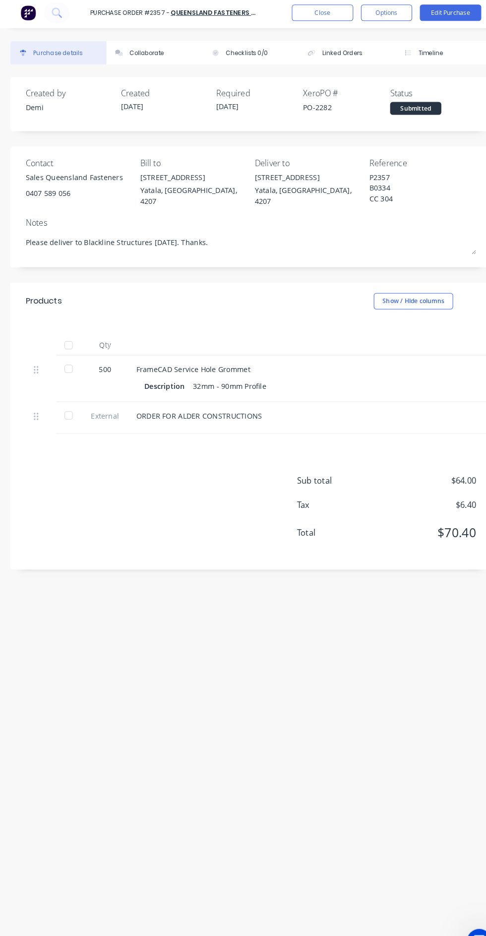
click at [63, 355] on div at bounding box center [67, 360] width 20 height 20
click at [64, 396] on div at bounding box center [67, 405] width 20 height 20
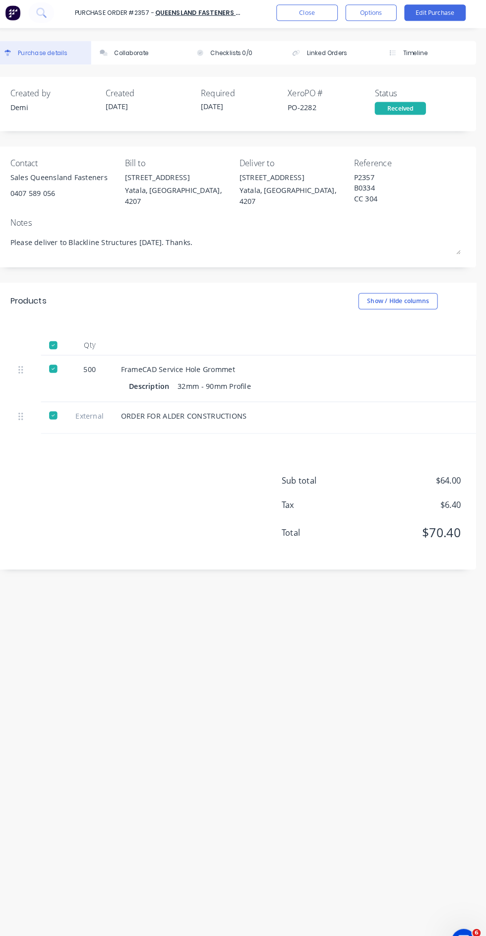
click at [421, 112] on div "Received" at bounding box center [403, 107] width 50 height 12
click at [415, 108] on div "Received" at bounding box center [403, 107] width 50 height 12
click at [415, 114] on div "Created by [PERSON_NAME] Created [DATE] Required [DATE] Xero PO # PO-2282 Statu…" at bounding box center [243, 103] width 466 height 53
click at [446, 18] on button "Edit Purchase" at bounding box center [436, 15] width 59 height 16
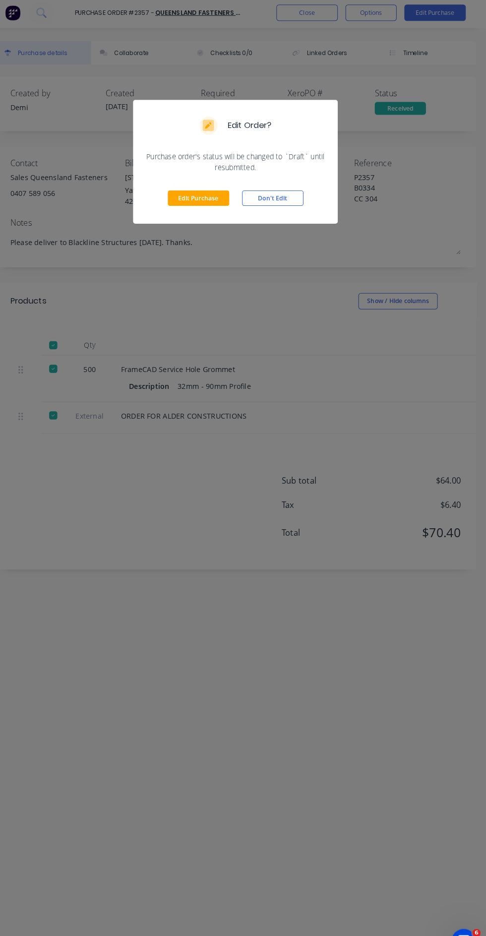
click at [294, 198] on button "Don't Edit" at bounding box center [278, 194] width 59 height 15
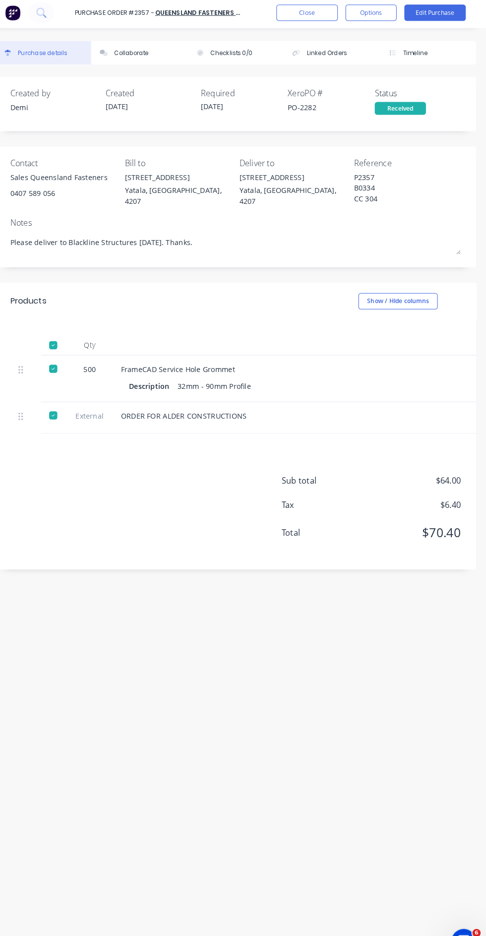
click at [383, 22] on button "Options" at bounding box center [375, 15] width 50 height 16
click at [383, 70] on button "Split order" at bounding box center [352, 80] width 94 height 20
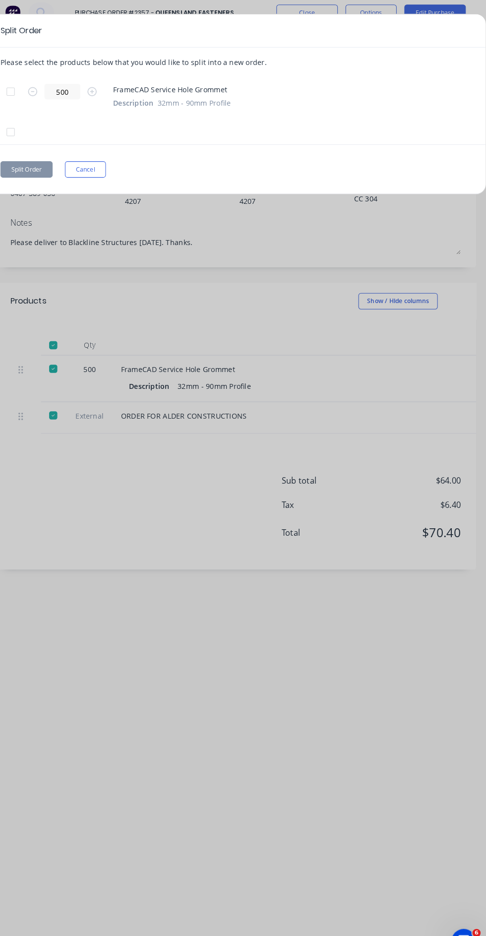
click at [105, 169] on button "Cancel" at bounding box center [98, 167] width 40 height 16
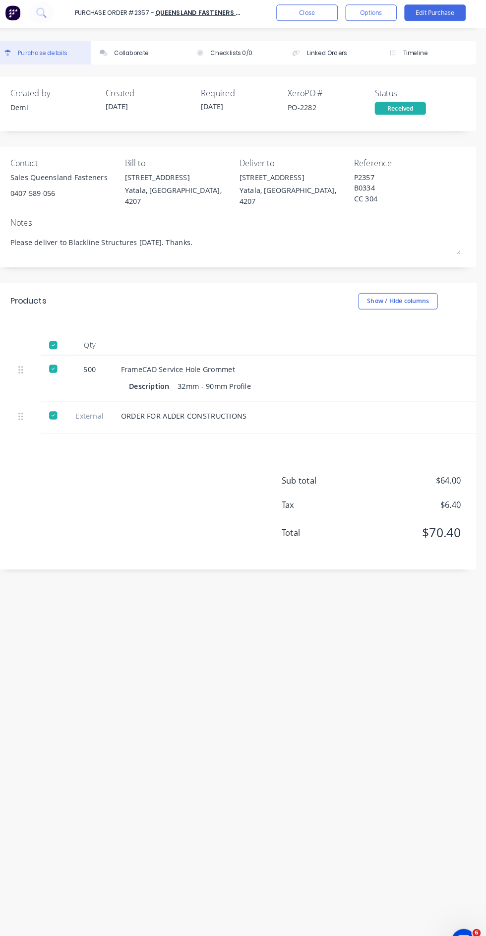
click at [389, 16] on button "Options" at bounding box center [375, 15] width 50 height 16
click at [366, 66] on div "Convert to Bill" at bounding box center [352, 60] width 76 height 14
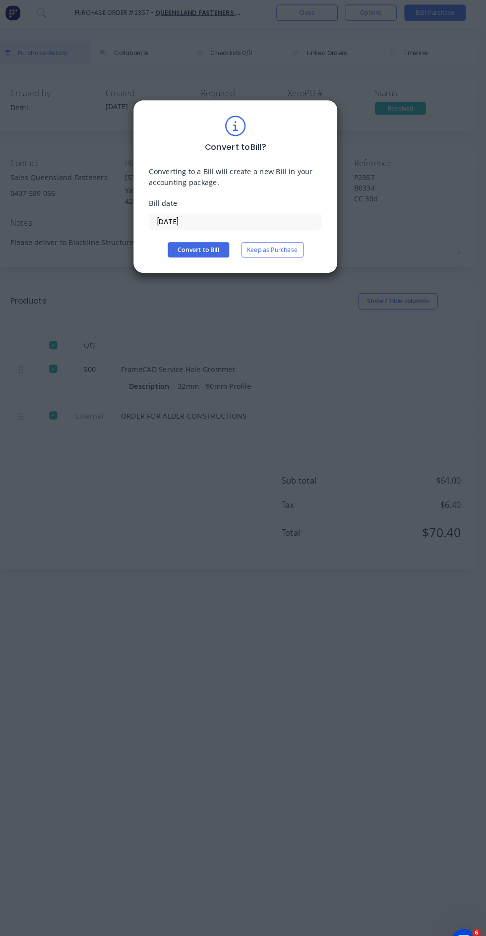
click at [211, 244] on button "Convert to Bill" at bounding box center [206, 244] width 59 height 15
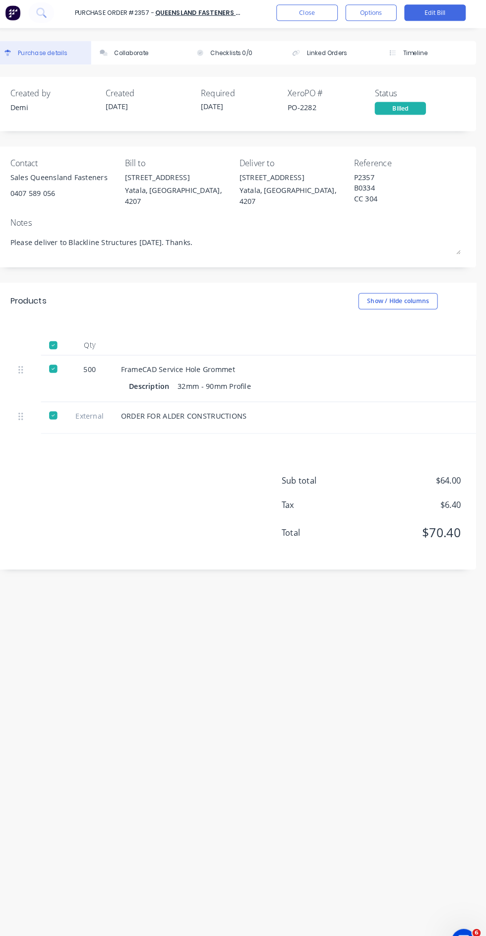
click at [326, 18] on button "Close" at bounding box center [312, 15] width 59 height 16
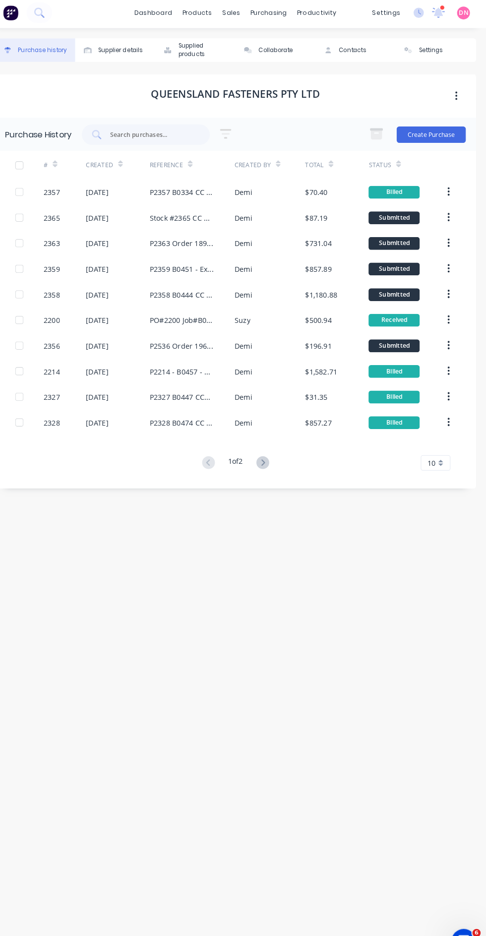
click at [344, 310] on div "$500.94" at bounding box center [340, 312] width 61 height 25
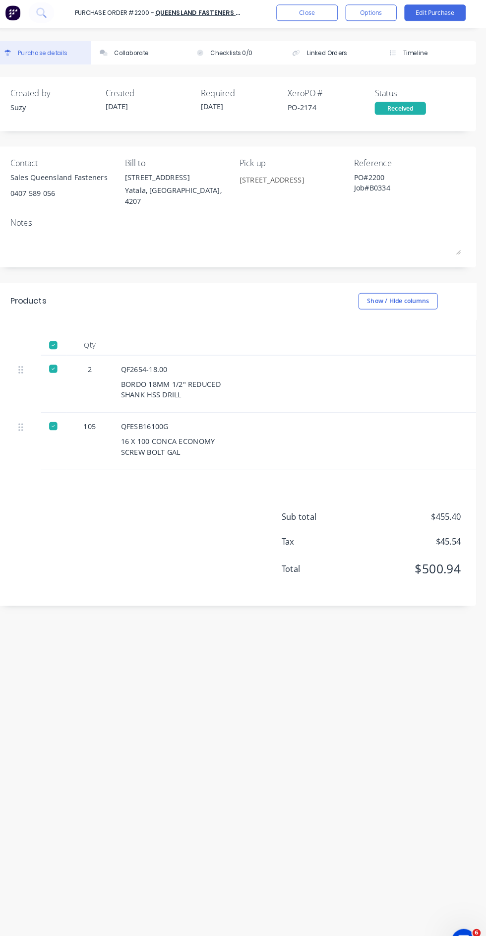
click at [374, 17] on button "Options" at bounding box center [375, 15] width 50 height 16
click at [379, 63] on div "Convert to Bill" at bounding box center [352, 60] width 76 height 14
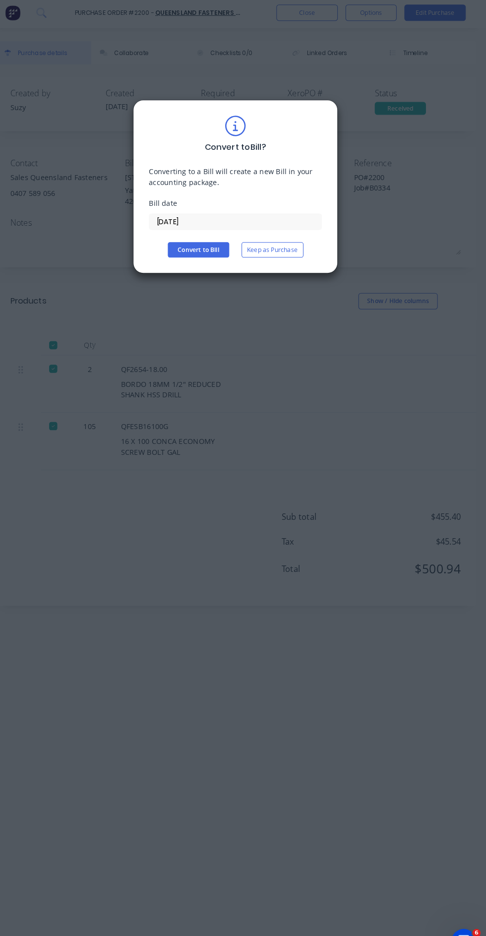
click at [216, 246] on button "Convert to Bill" at bounding box center [206, 244] width 59 height 15
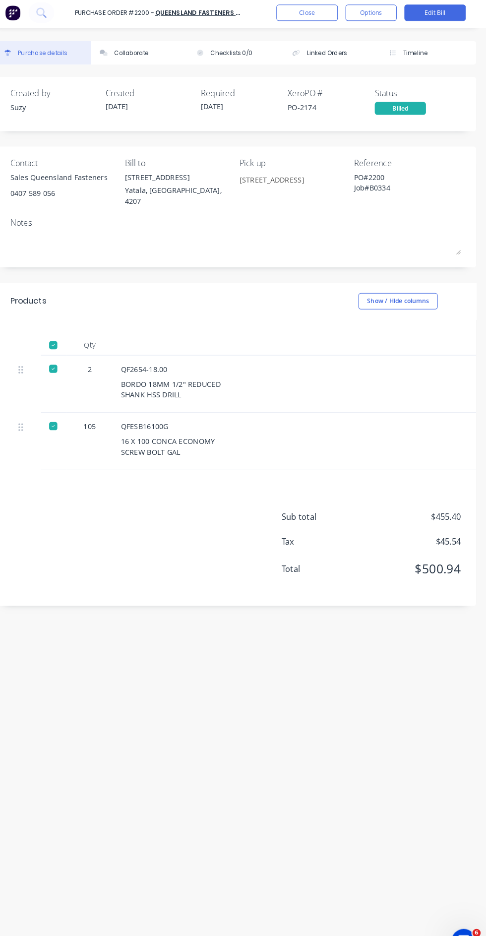
click at [319, 18] on button "Close" at bounding box center [312, 15] width 59 height 16
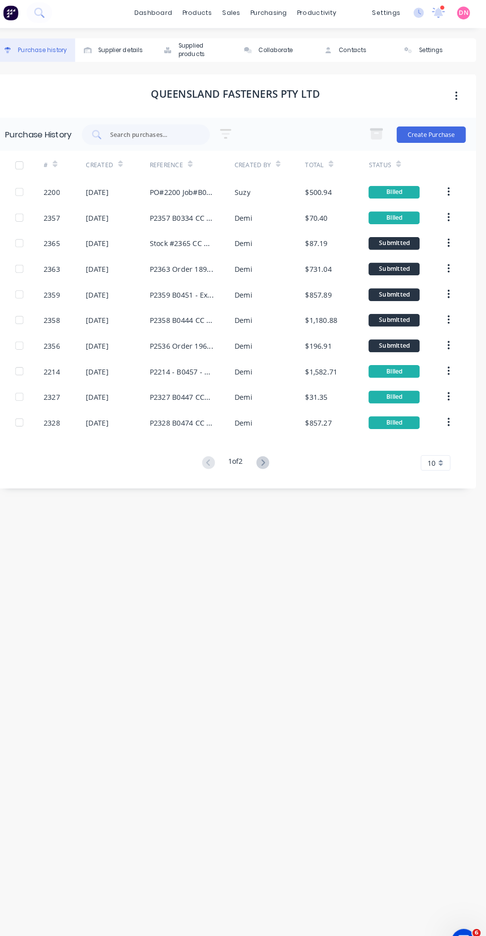
click at [271, 450] on icon at bounding box center [269, 450] width 12 height 12
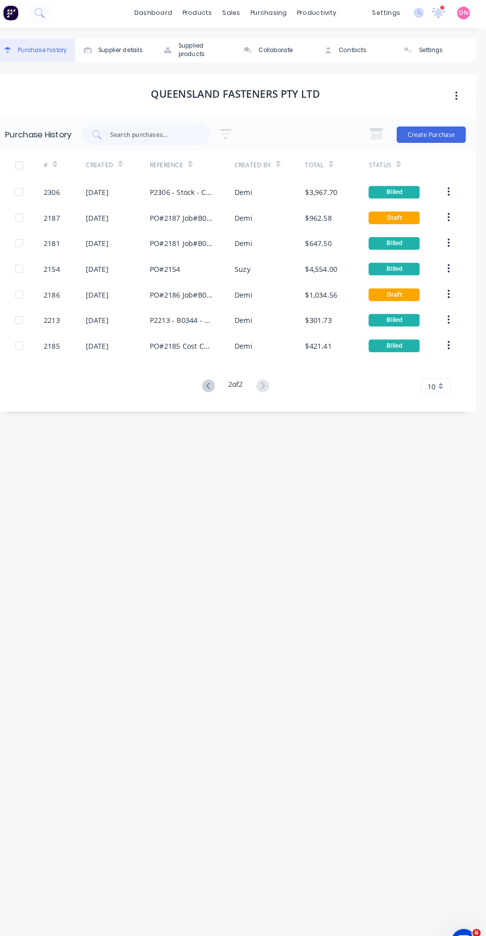
click at [323, 212] on div "$962.58" at bounding box center [323, 213] width 26 height 10
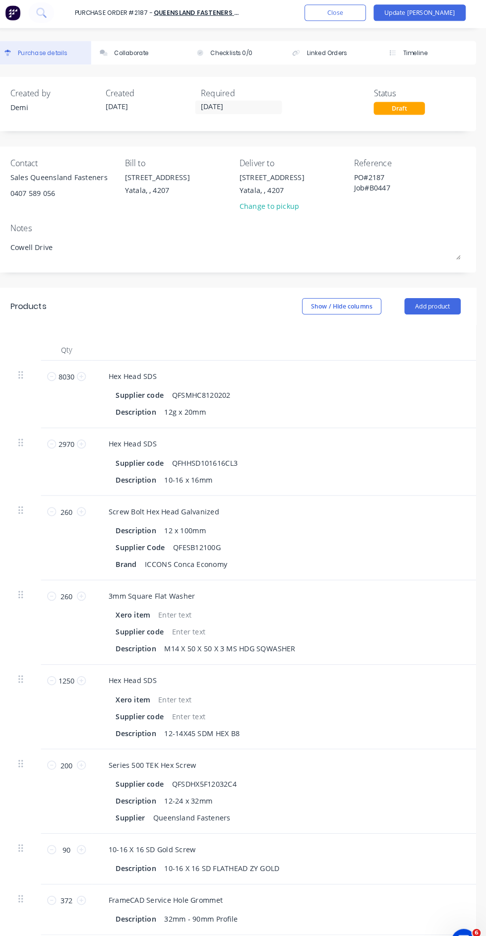
click at [330, 53] on div "Linked Orders" at bounding box center [331, 54] width 39 height 8
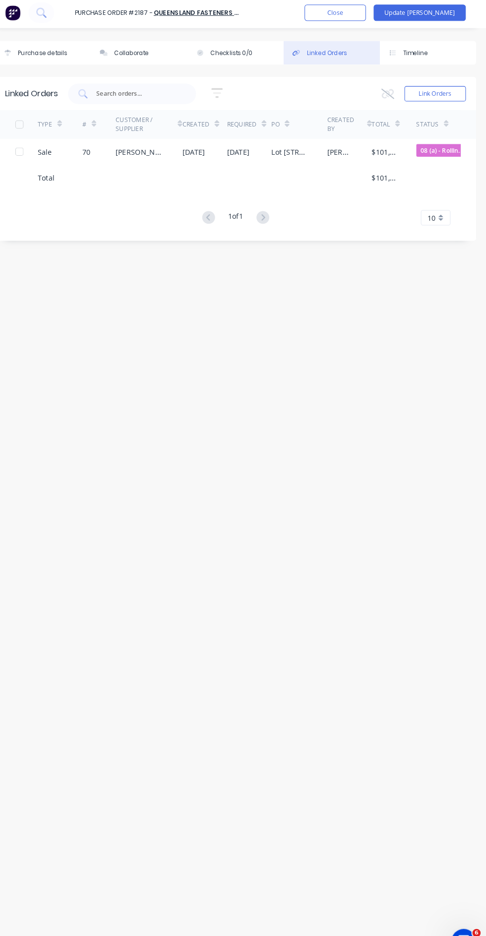
click at [72, 53] on div "Purchase details" at bounding box center [56, 54] width 48 height 8
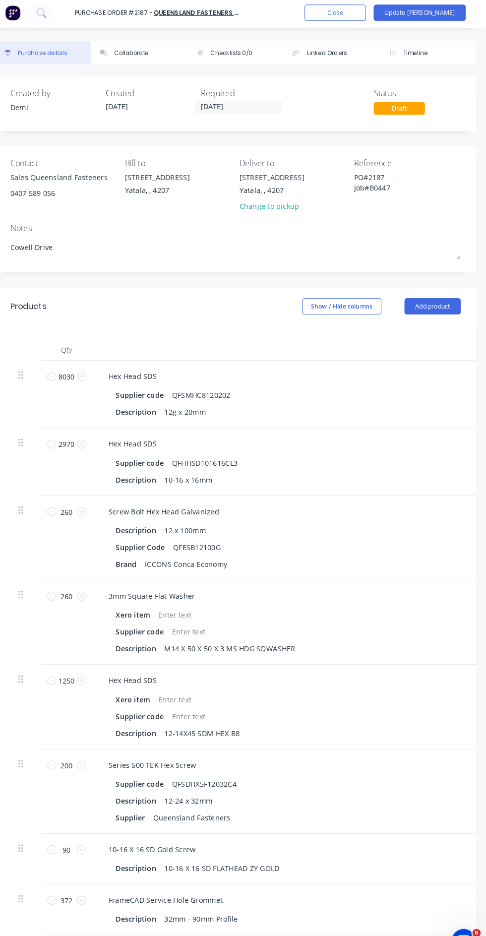
click at [432, 57] on button "Timeline" at bounding box center [429, 53] width 93 height 23
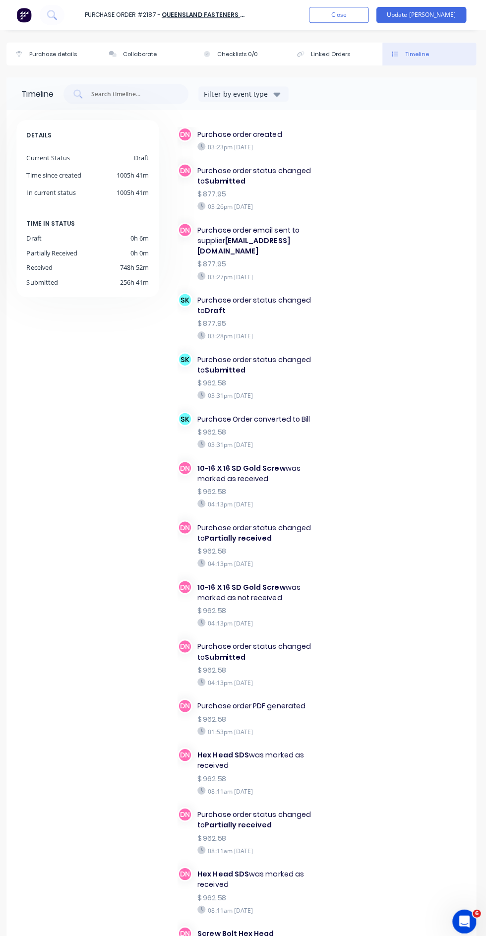
click at [366, 19] on button "Close" at bounding box center [339, 15] width 59 height 16
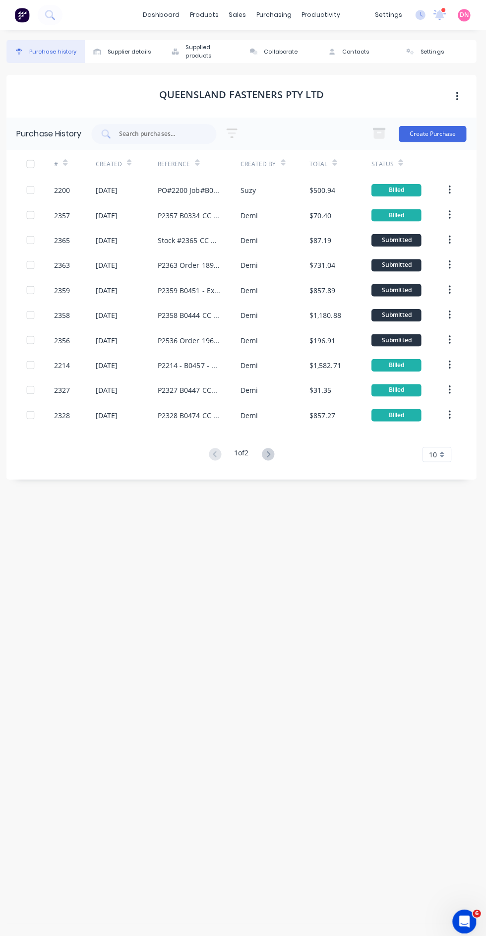
click at [271, 450] on icon at bounding box center [269, 450] width 12 height 12
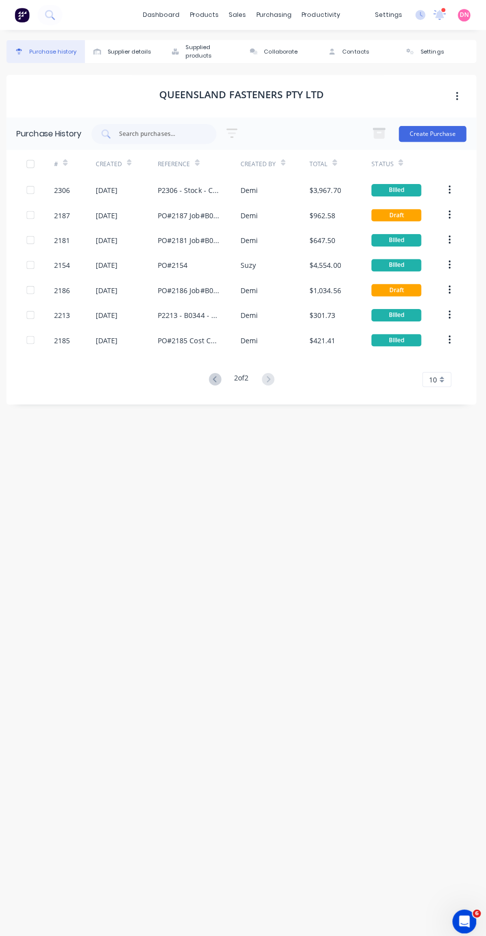
click at [338, 204] on div "$962.58" at bounding box center [340, 213] width 61 height 25
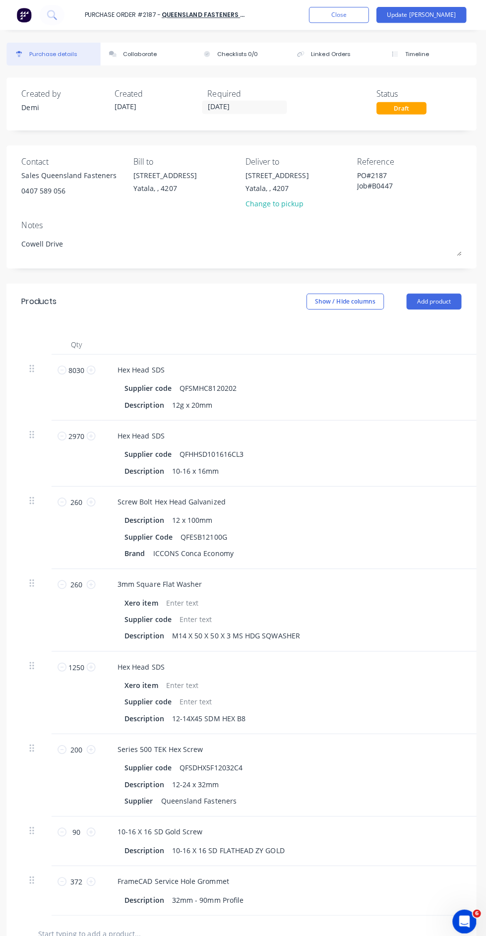
click at [451, 15] on button "Update [PERSON_NAME]" at bounding box center [421, 15] width 89 height 16
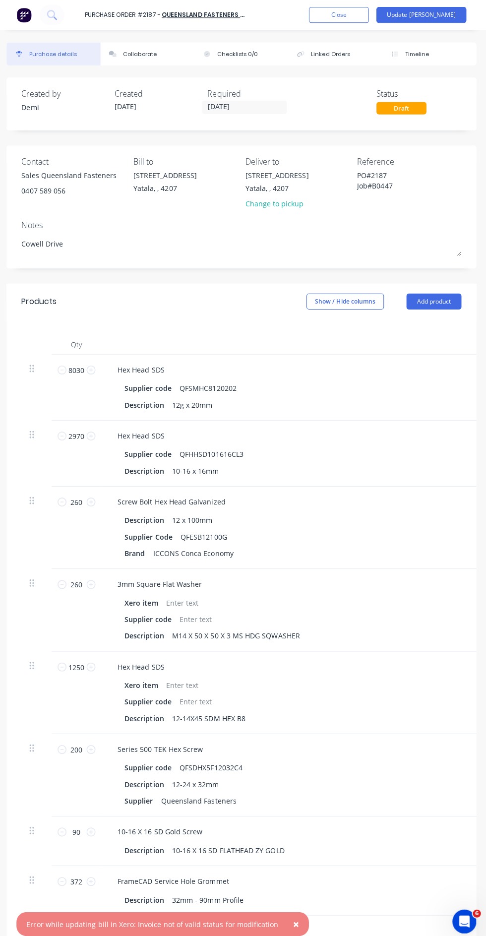
click at [369, 15] on button "Close" at bounding box center [339, 15] width 59 height 16
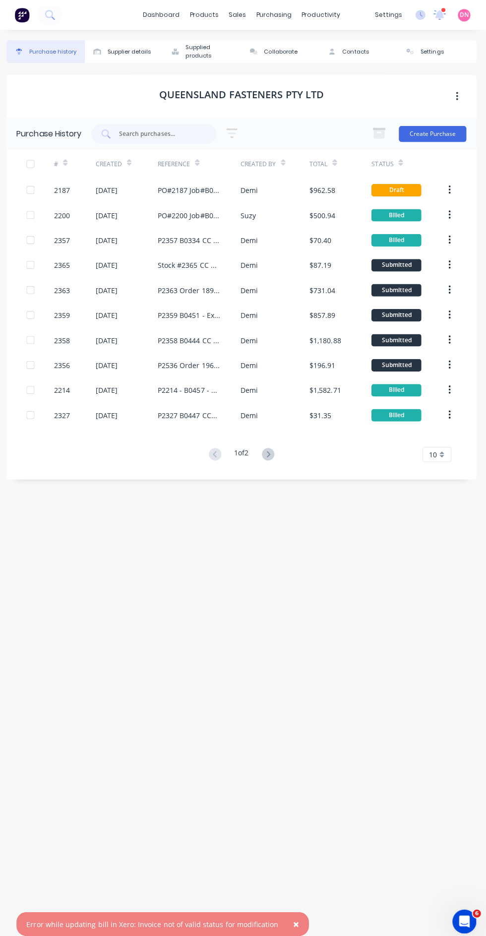
click at [271, 450] on icon at bounding box center [269, 450] width 12 height 12
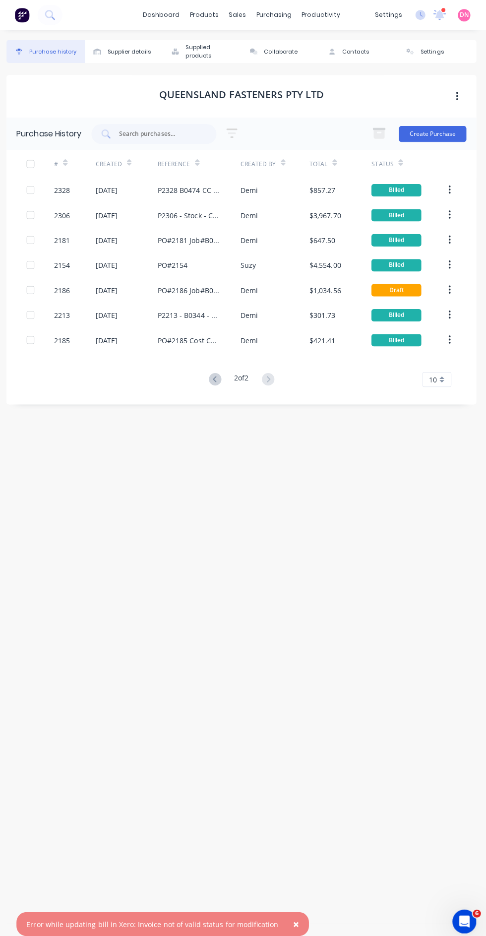
click at [336, 277] on div "$1,034.56" at bounding box center [340, 287] width 61 height 25
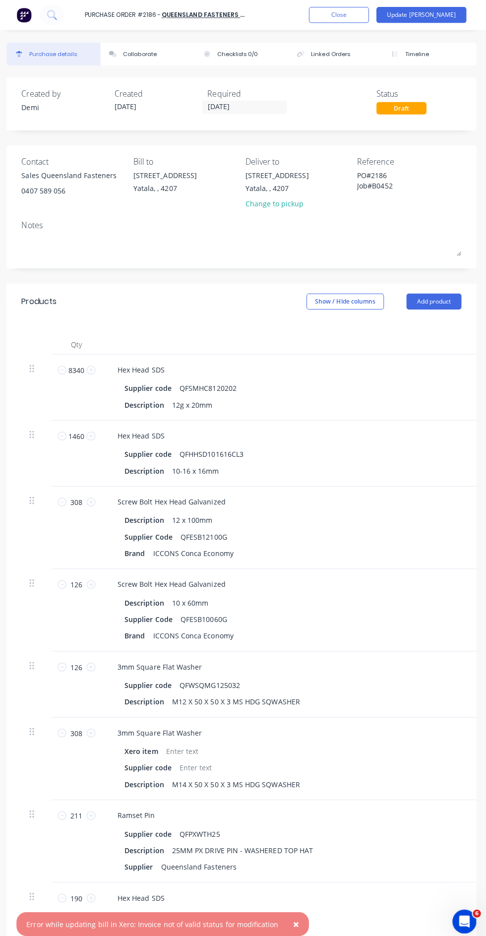
click at [417, 111] on div "Draft" at bounding box center [402, 107] width 50 height 12
click at [452, 15] on button "Update [PERSON_NAME]" at bounding box center [421, 15] width 89 height 16
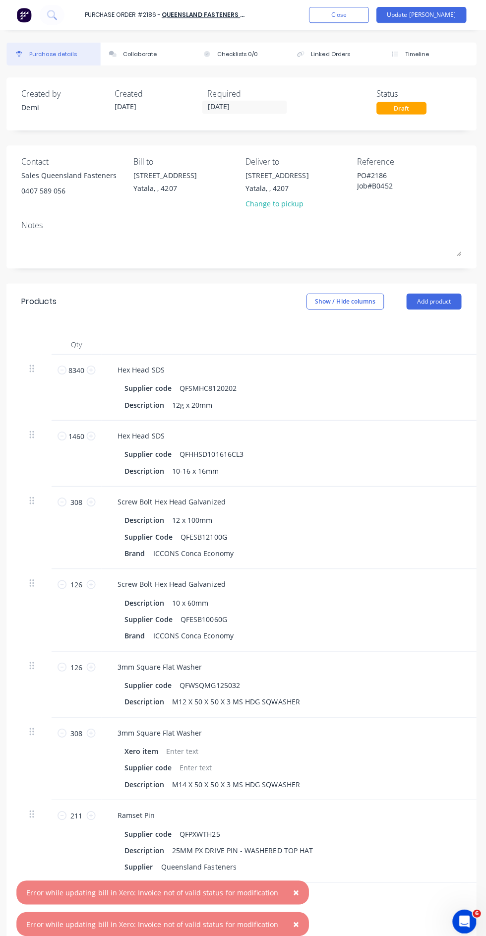
click at [369, 14] on button "Close" at bounding box center [339, 15] width 59 height 16
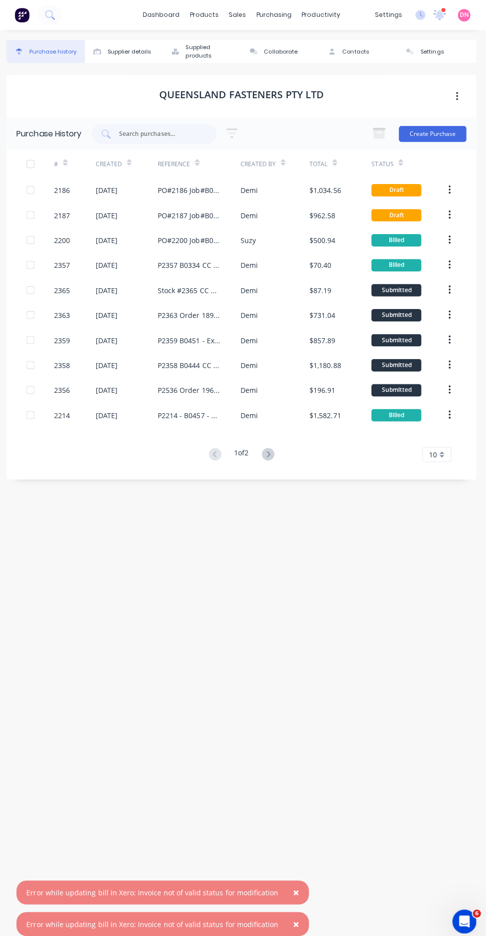
click at [276, 450] on icon at bounding box center [269, 450] width 12 height 12
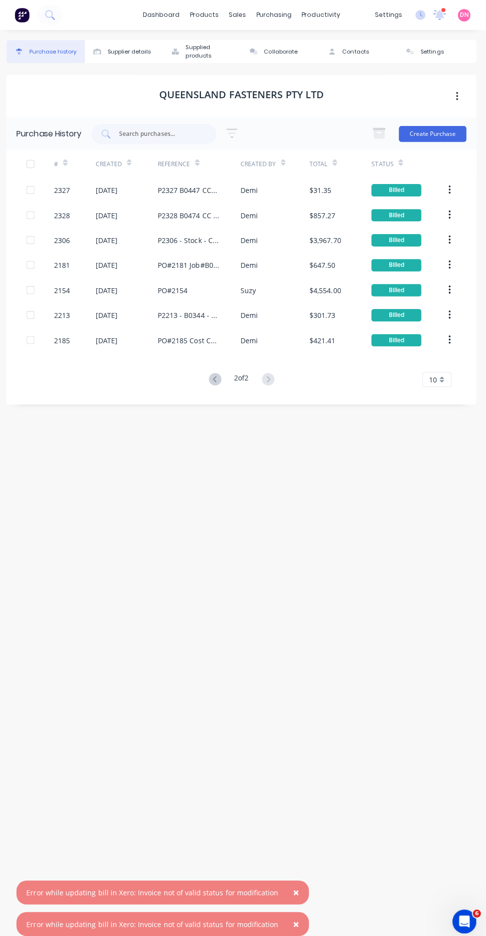
click at [214, 376] on icon at bounding box center [217, 376] width 12 height 12
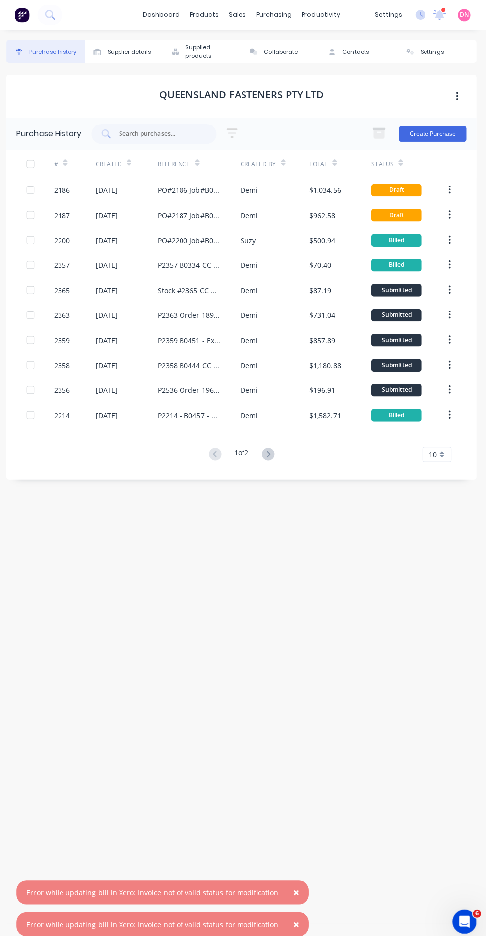
click at [328, 383] on div "$196.91" at bounding box center [323, 387] width 26 height 10
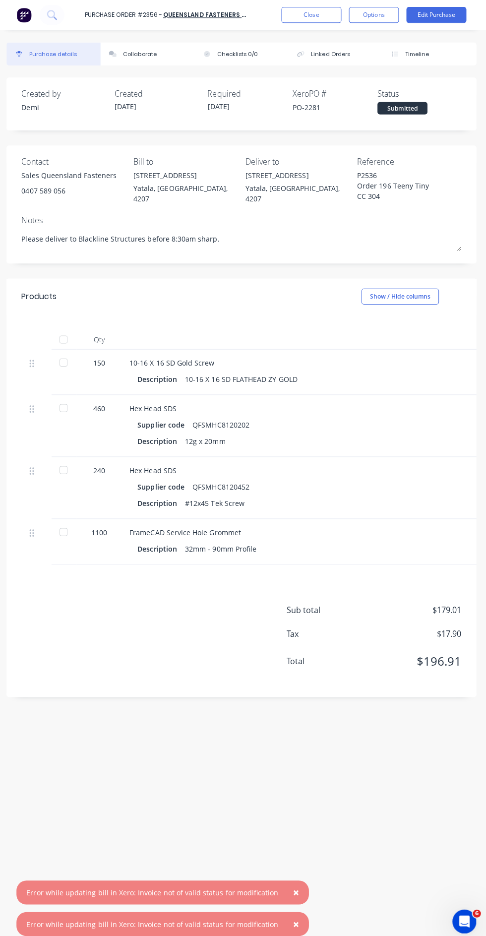
click at [371, 18] on button "Options" at bounding box center [375, 15] width 50 height 16
click at [368, 64] on div "Convert to Bill" at bounding box center [352, 60] width 76 height 14
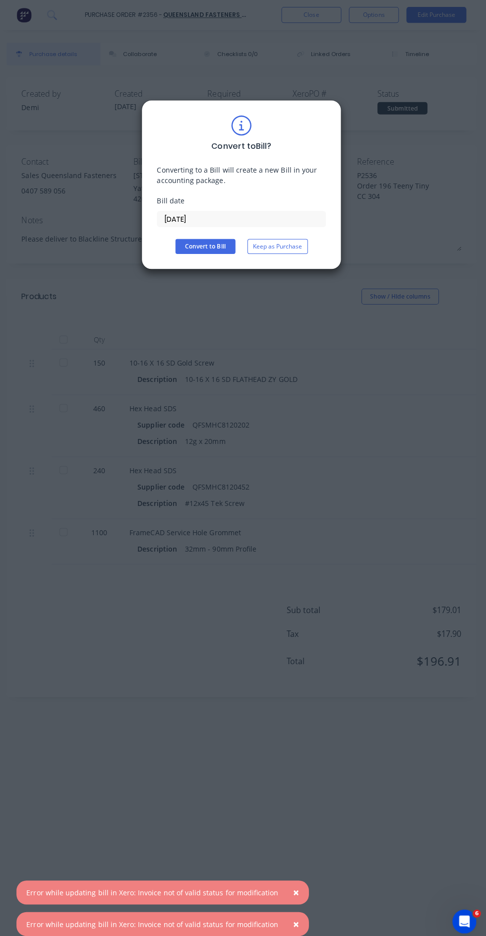
click at [216, 248] on button "Convert to Bill" at bounding box center [206, 244] width 59 height 15
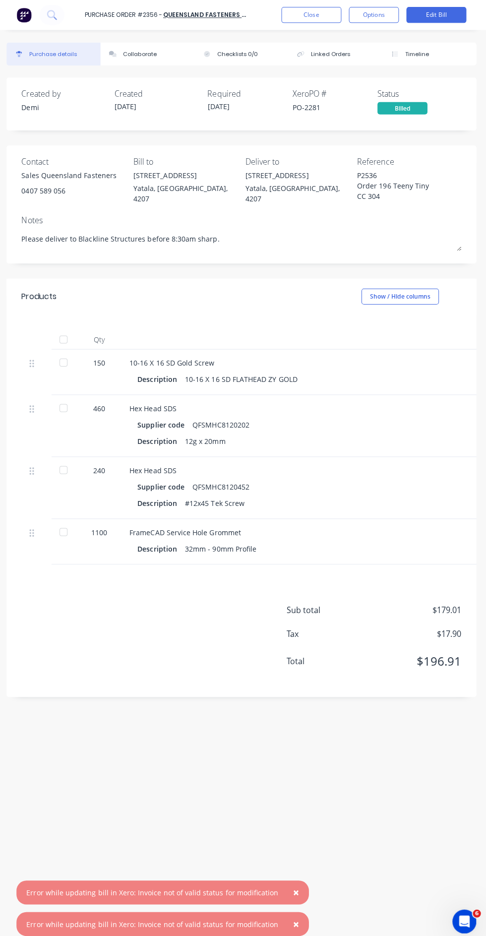
click at [324, 18] on button "Close" at bounding box center [312, 15] width 59 height 16
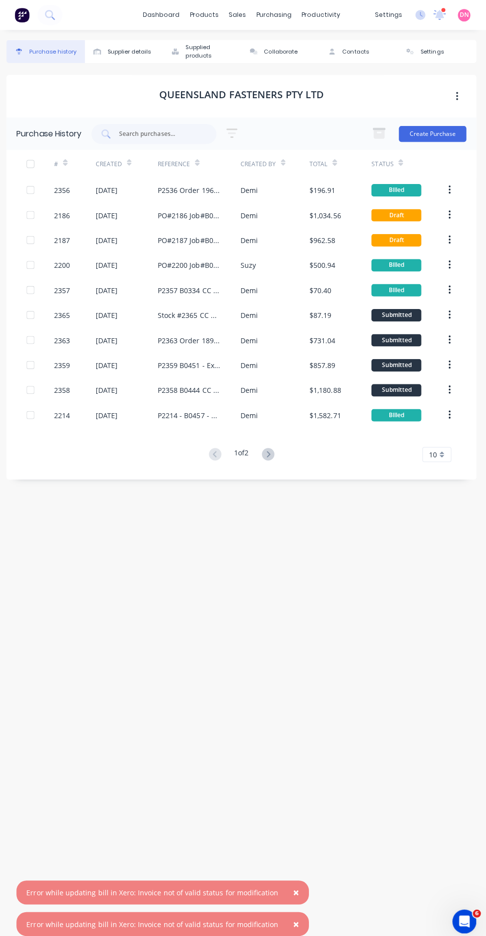
click at [325, 386] on div "$1,180.88" at bounding box center [325, 387] width 31 height 10
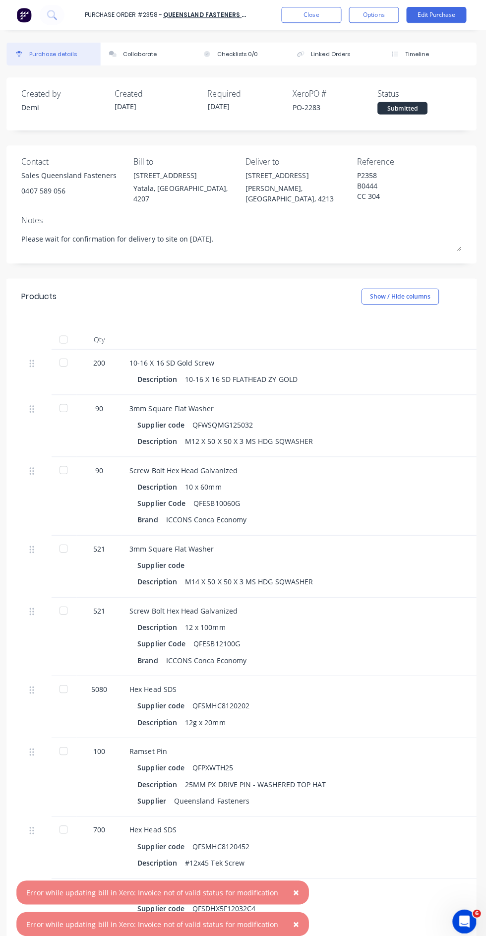
click at [304, 16] on button "Close" at bounding box center [312, 15] width 59 height 16
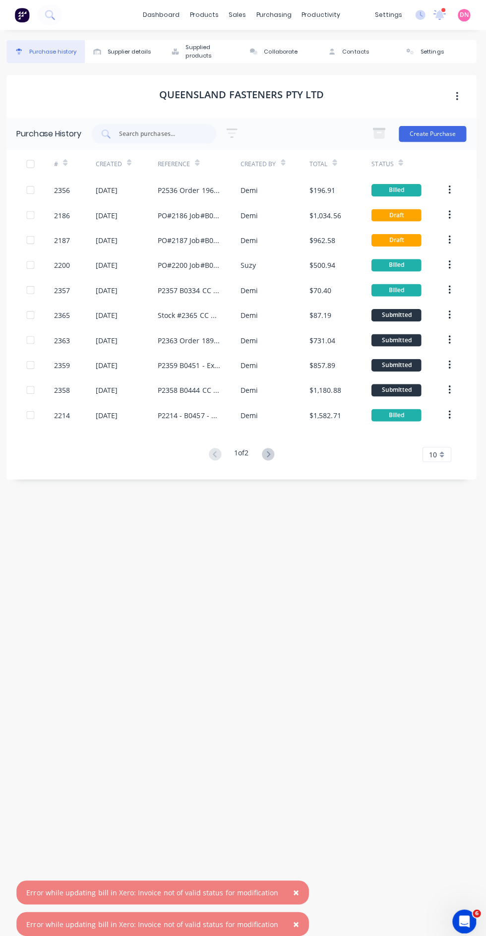
click at [271, 450] on icon at bounding box center [269, 450] width 12 height 12
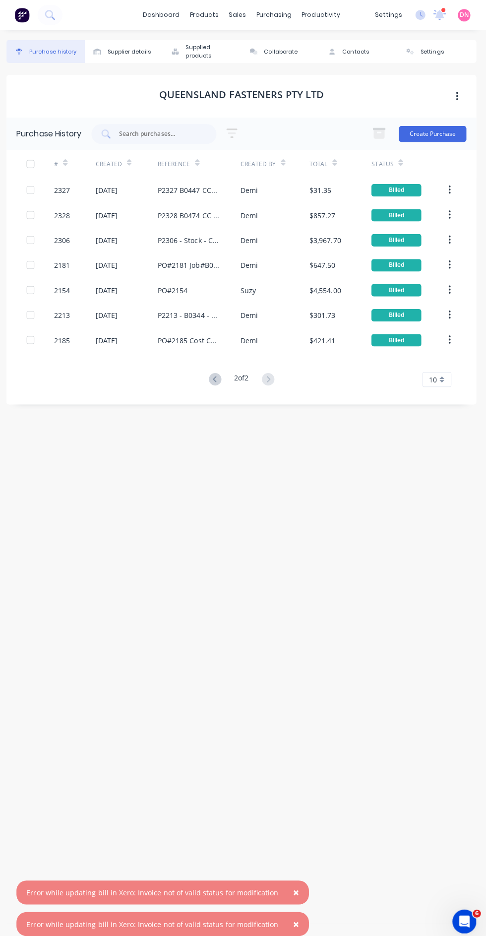
click at [280, 19] on div "purchasing" at bounding box center [275, 14] width 45 height 15
click at [301, 47] on div "Purchase Orders" at bounding box center [307, 47] width 53 height 9
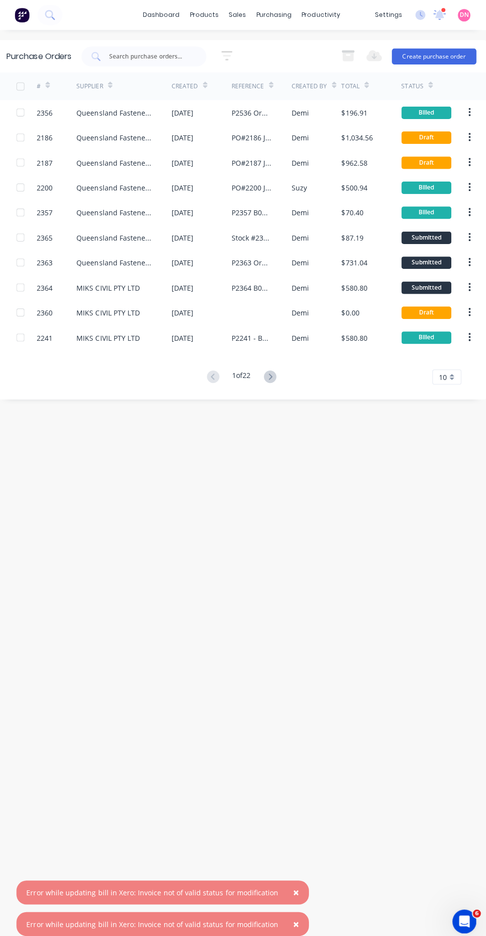
click at [315, 100] on div "Demi" at bounding box center [318, 111] width 50 height 25
click at [333, 83] on icon at bounding box center [335, 84] width 4 height 7
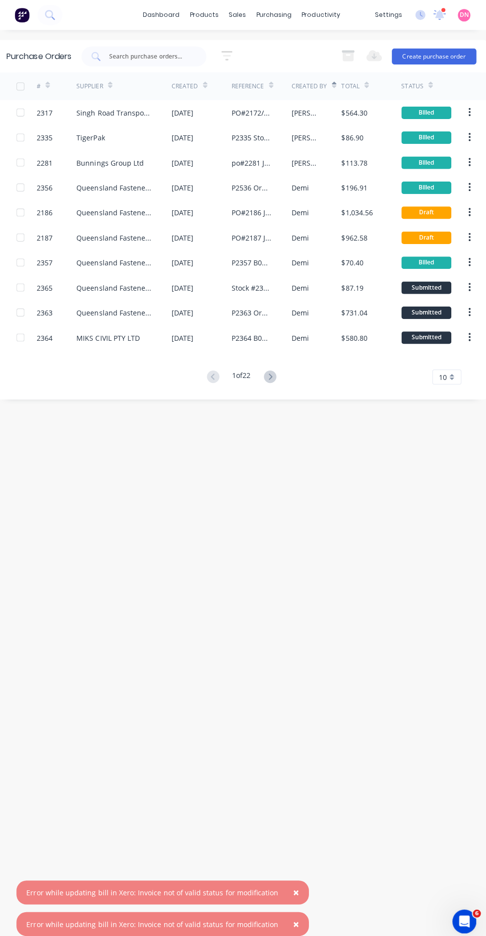
click at [272, 371] on icon at bounding box center [271, 373] width 3 height 6
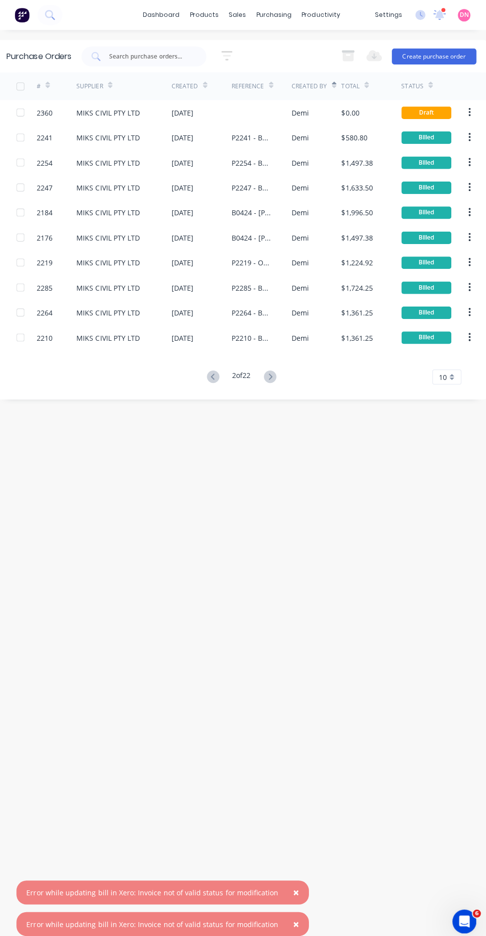
click at [298, 379] on div "2 of 22 10 5 10 15 20 25 30 35" at bounding box center [243, 374] width 486 height 14
click at [273, 374] on icon at bounding box center [271, 373] width 3 height 6
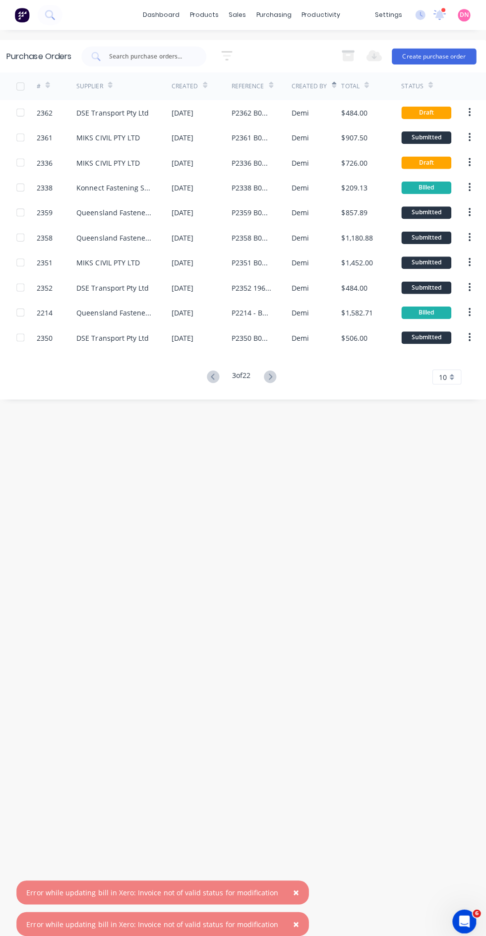
click at [281, 374] on button at bounding box center [271, 374] width 18 height 14
